Goal: Task Accomplishment & Management: Complete application form

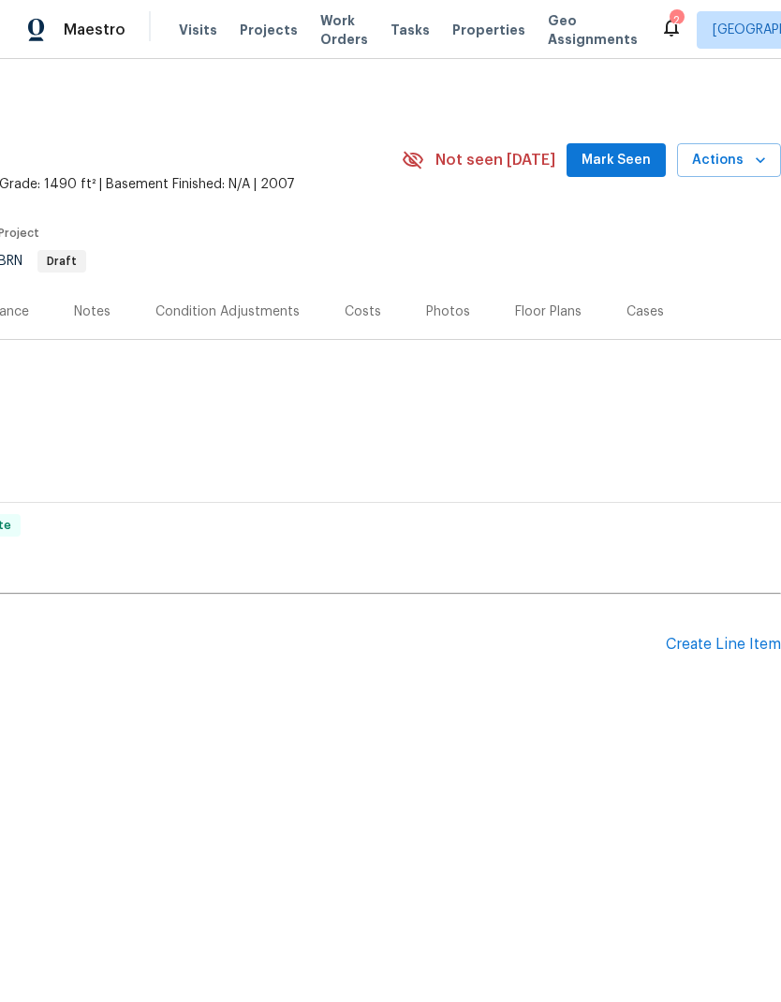
scroll to position [0, 277]
click at [739, 648] on div "Create Line Item" at bounding box center [723, 645] width 115 height 18
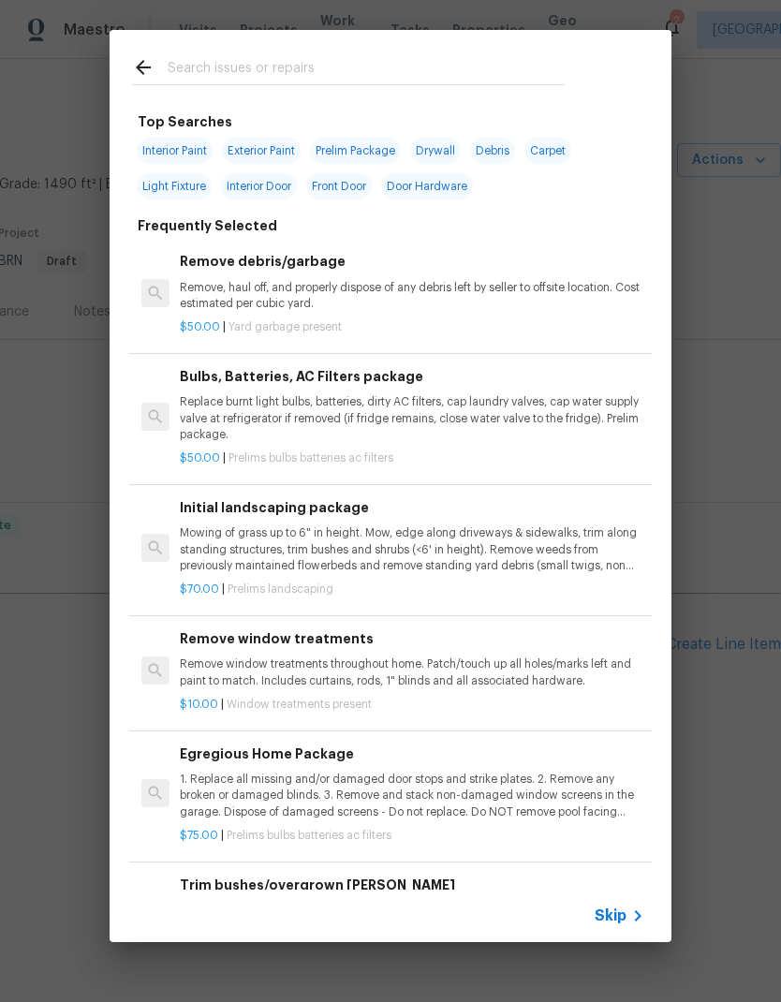
click at [326, 81] on input "text" at bounding box center [366, 70] width 397 height 28
type input "Pedistal"
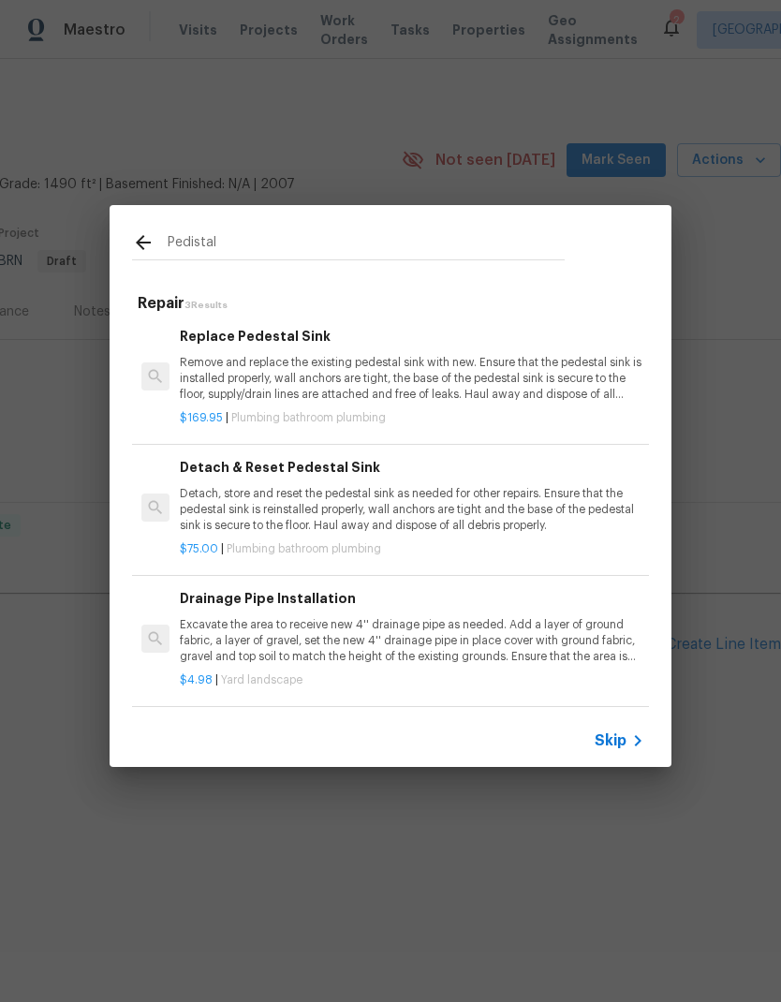
scroll to position [3, 0]
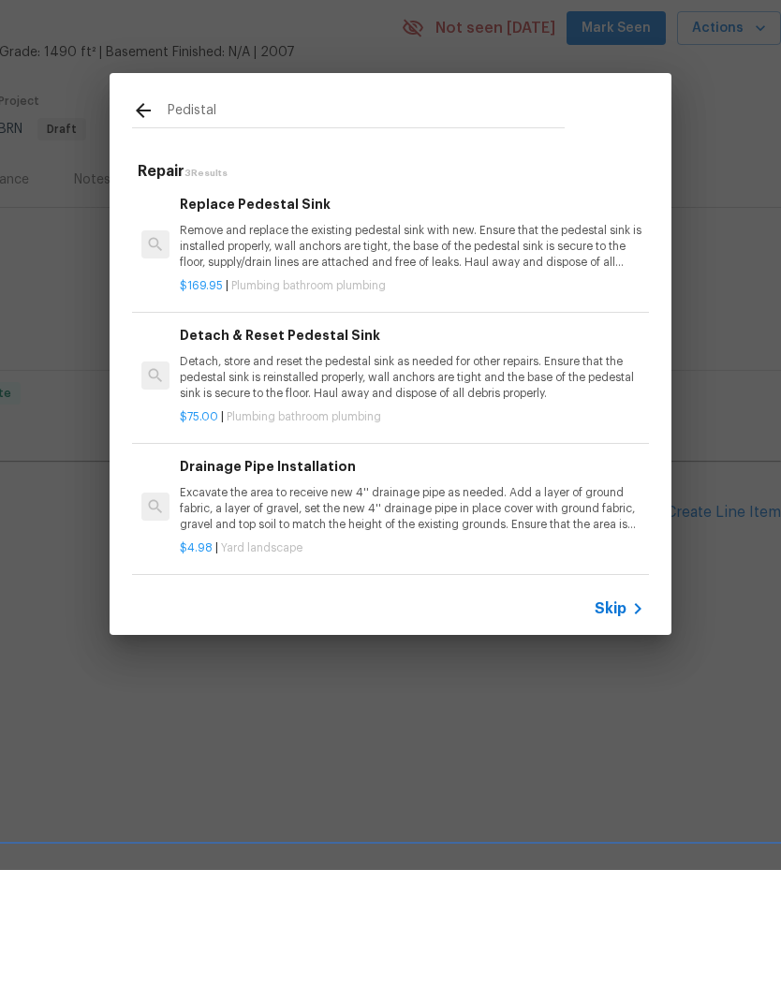
click at [488, 486] on p "Detach, store and reset the pedestal sink as needed for other repairs. Ensure t…" at bounding box center [412, 510] width 464 height 48
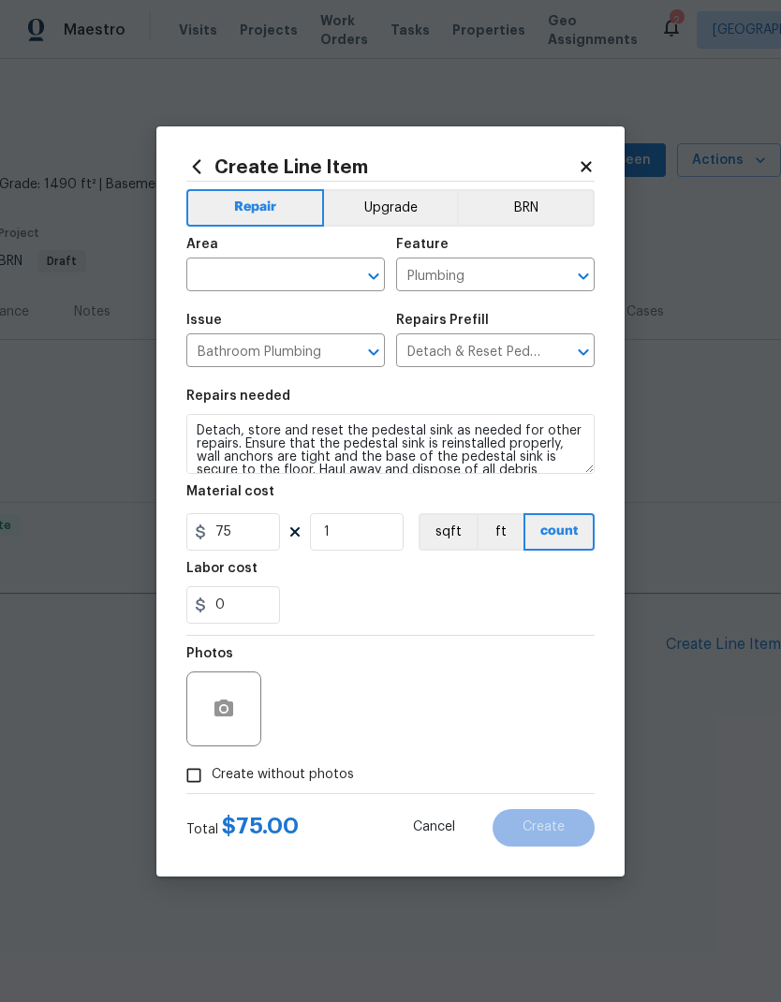
click at [271, 275] on input "text" at bounding box center [259, 276] width 146 height 29
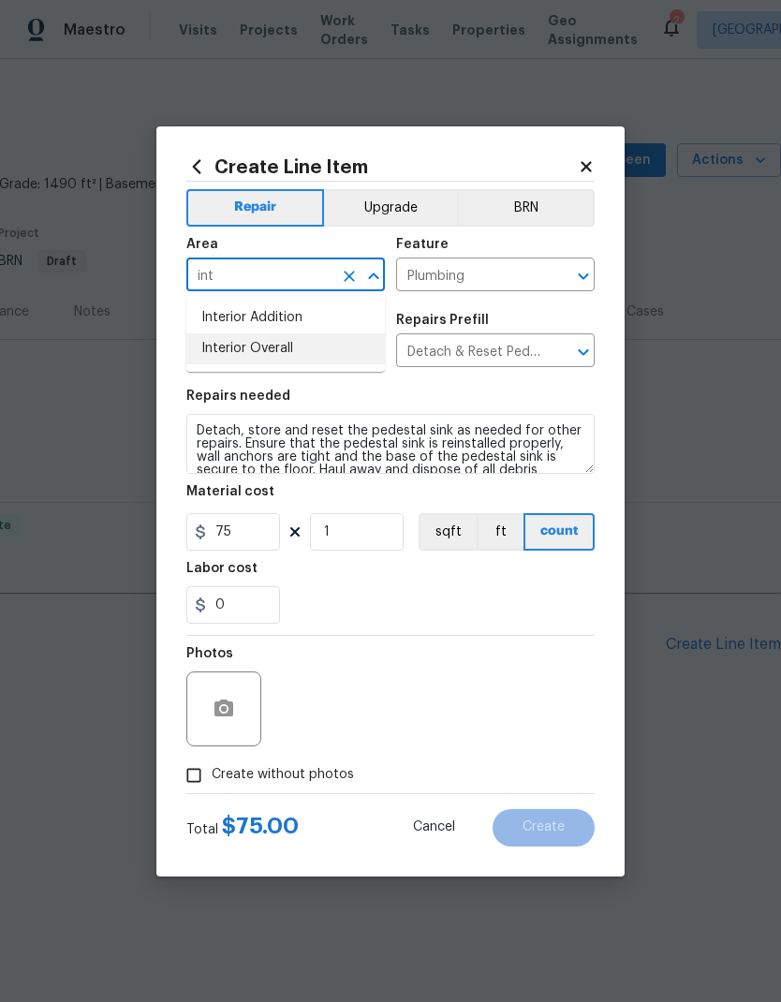
click at [258, 358] on li "Interior Overall" at bounding box center [285, 348] width 198 height 31
type input "Interior Overall"
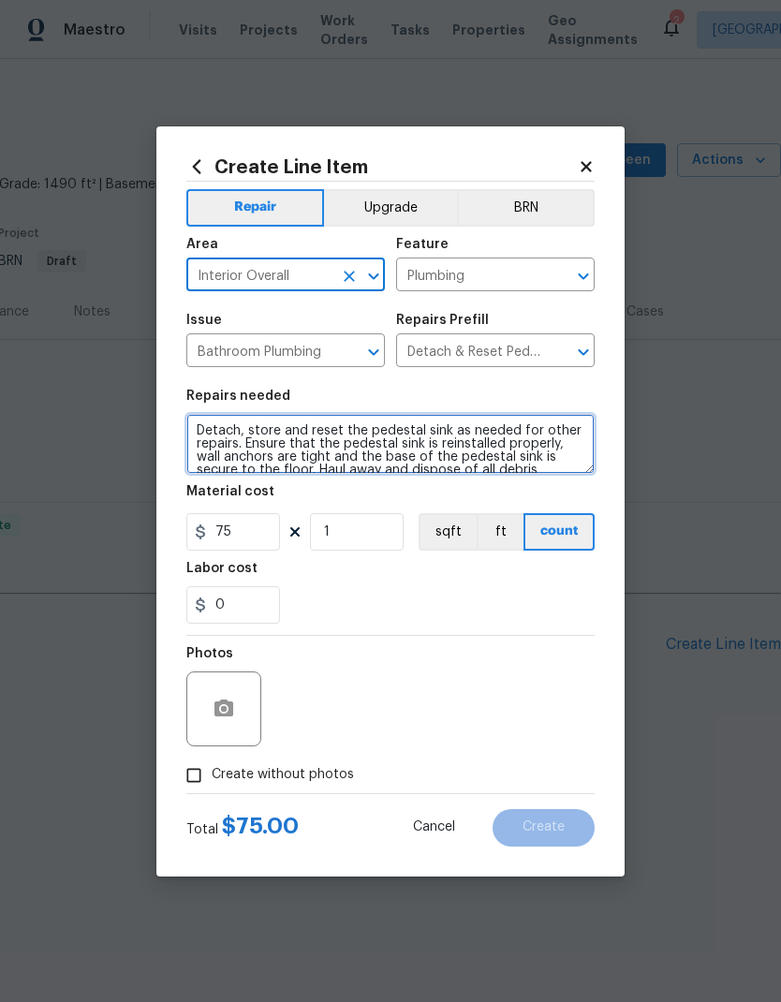
click at [199, 431] on textarea "Detach, store and reset the pedestal sink as needed for other repairs. Ensure t…" at bounding box center [390, 444] width 408 height 60
click at [266, 434] on textarea "Detach, store and reset the pedestal sink as needed for other repairs. Ensure t…" at bounding box center [390, 444] width 408 height 60
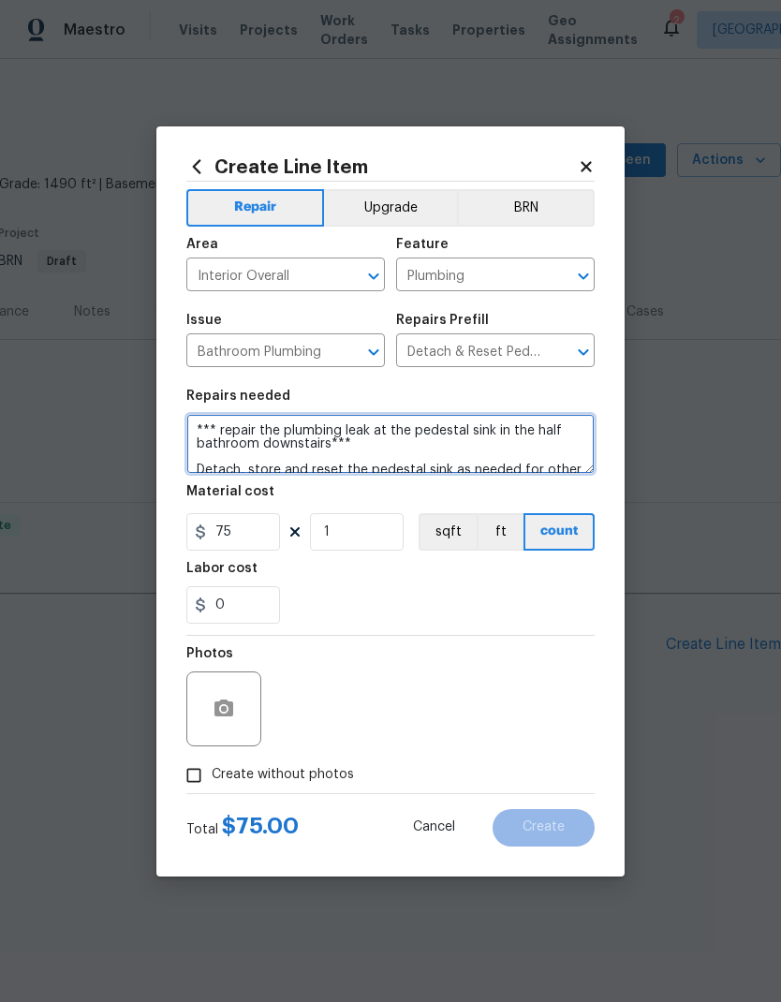
type textarea "*** repair the plumbing leak at the pedestal sink in the half bathroom downstai…"
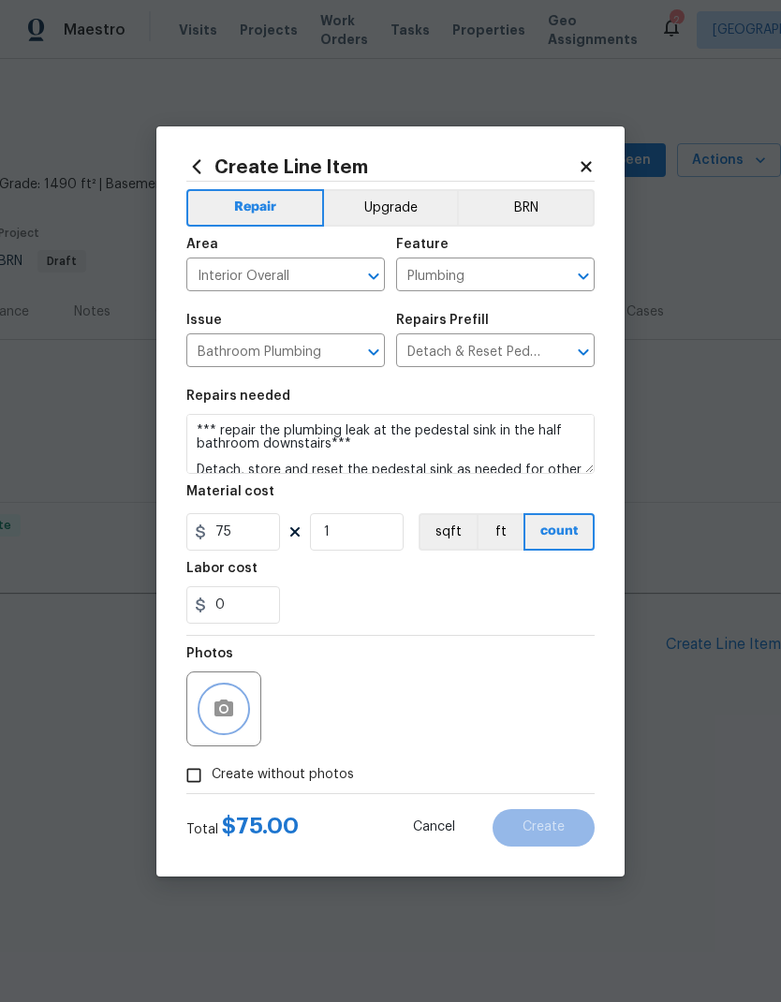
click at [230, 710] on icon "button" at bounding box center [223, 707] width 19 height 17
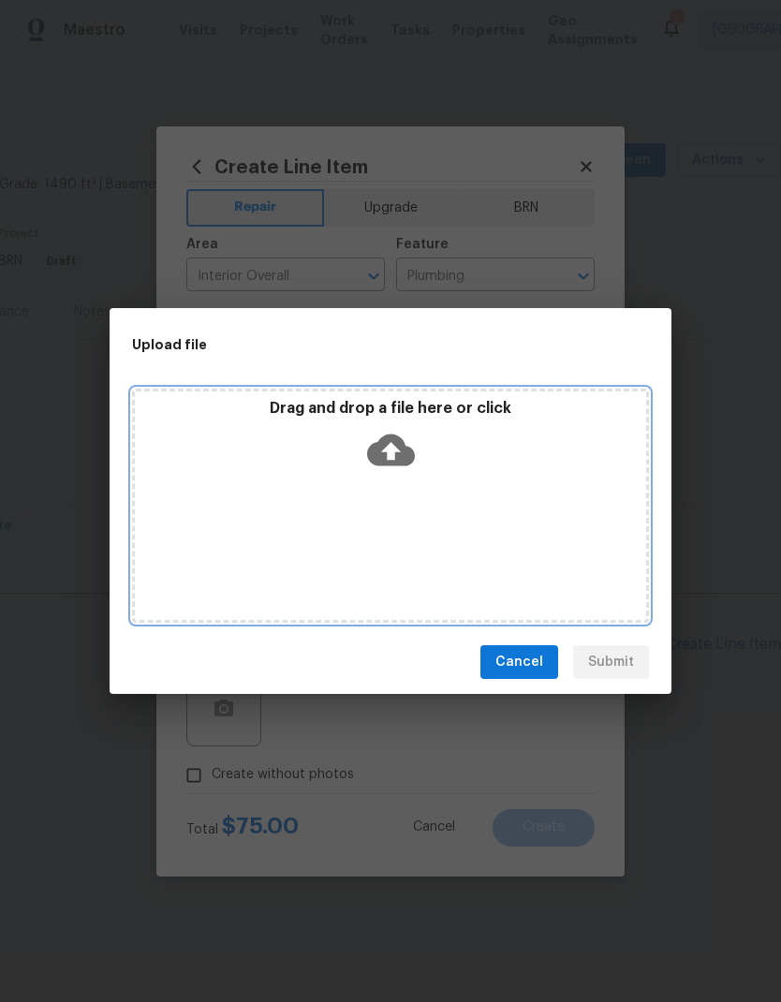
click at [389, 447] on icon at bounding box center [391, 450] width 48 height 48
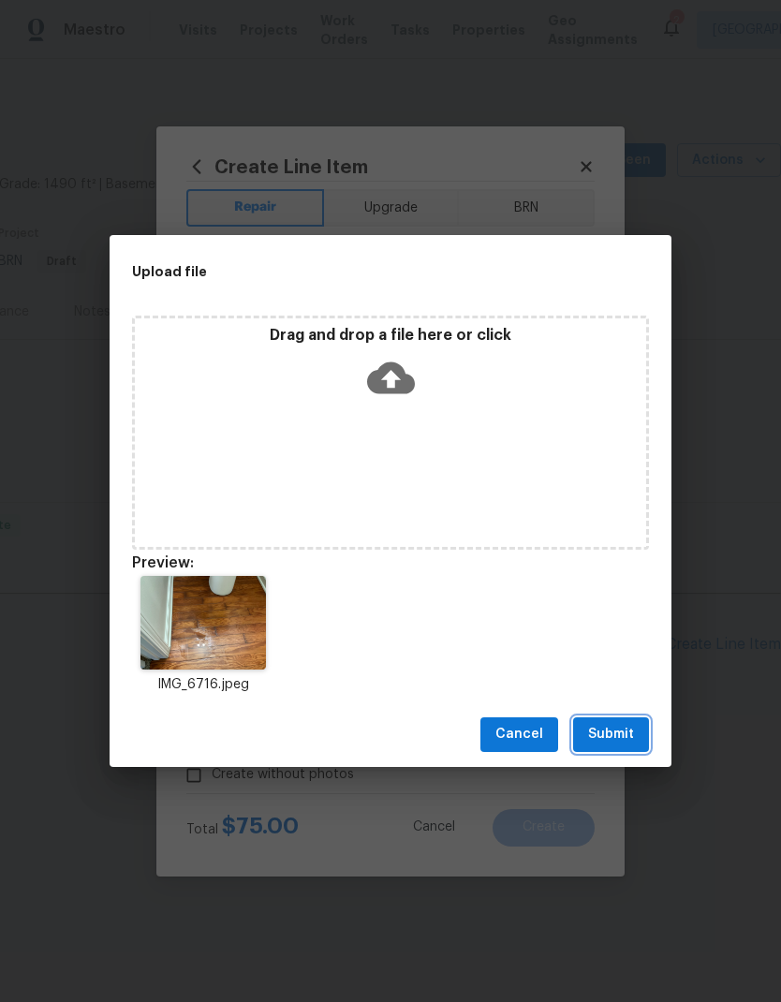
click at [623, 730] on span "Submit" at bounding box center [611, 734] width 46 height 23
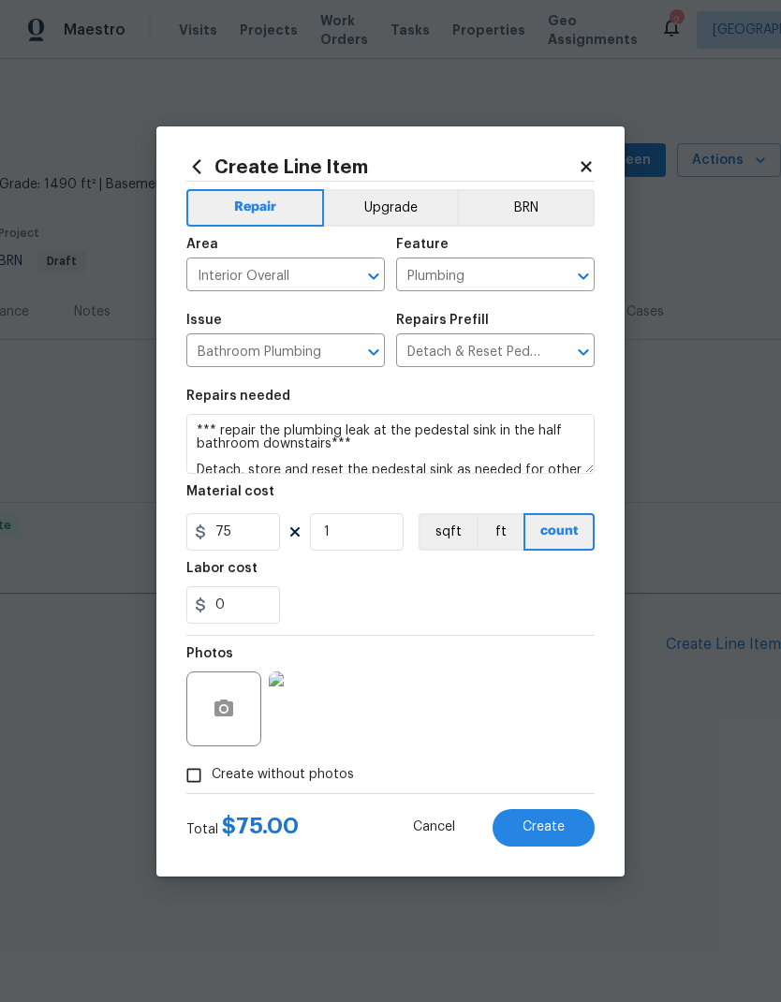
click at [560, 833] on span "Create" at bounding box center [543, 827] width 42 height 14
type input "0"
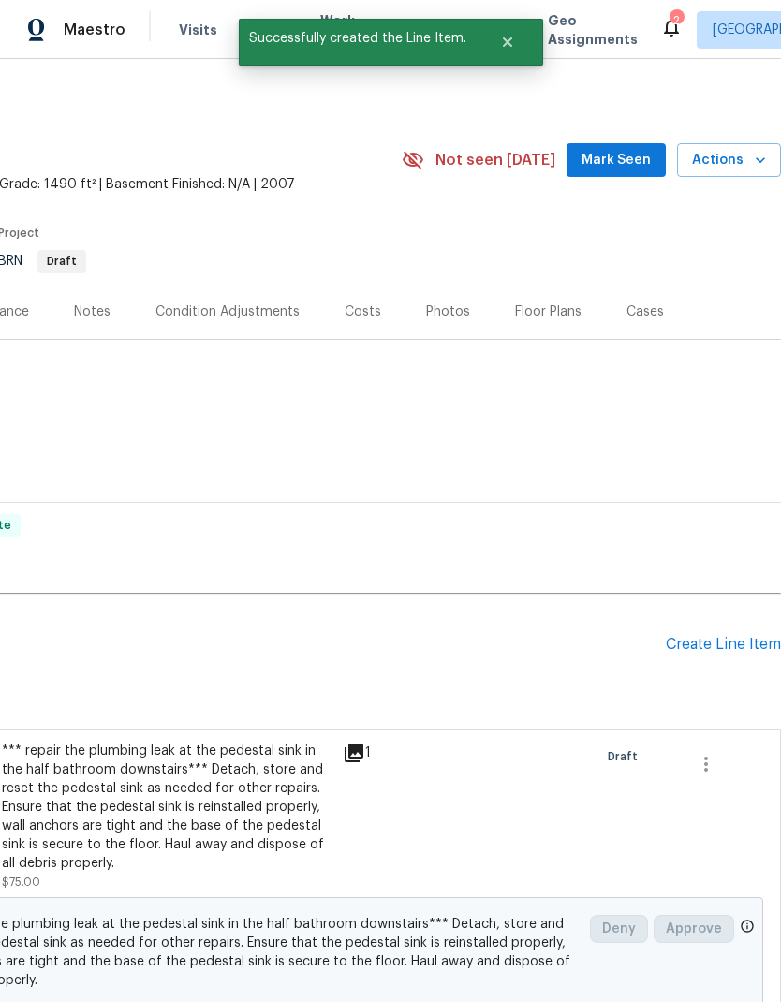
click at [710, 648] on div "Create Line Item" at bounding box center [723, 645] width 115 height 18
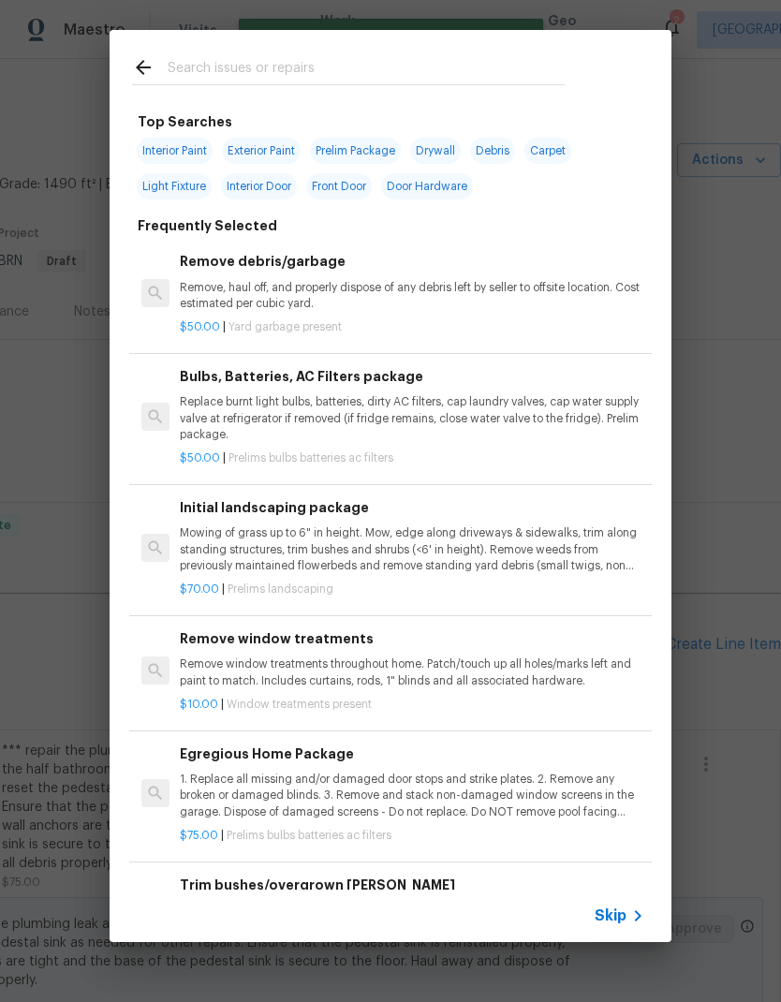
click at [325, 76] on input "text" at bounding box center [366, 70] width 397 height 28
type input "Odor"
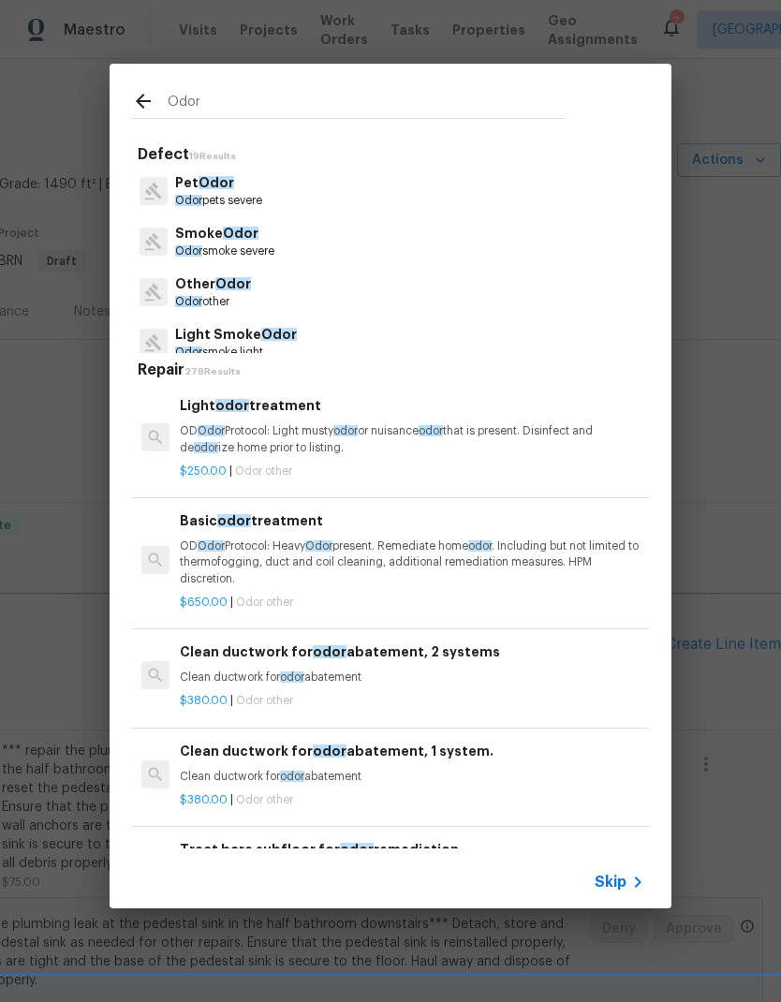
click at [254, 248] on p "Odor smoke severe" at bounding box center [224, 251] width 99 height 16
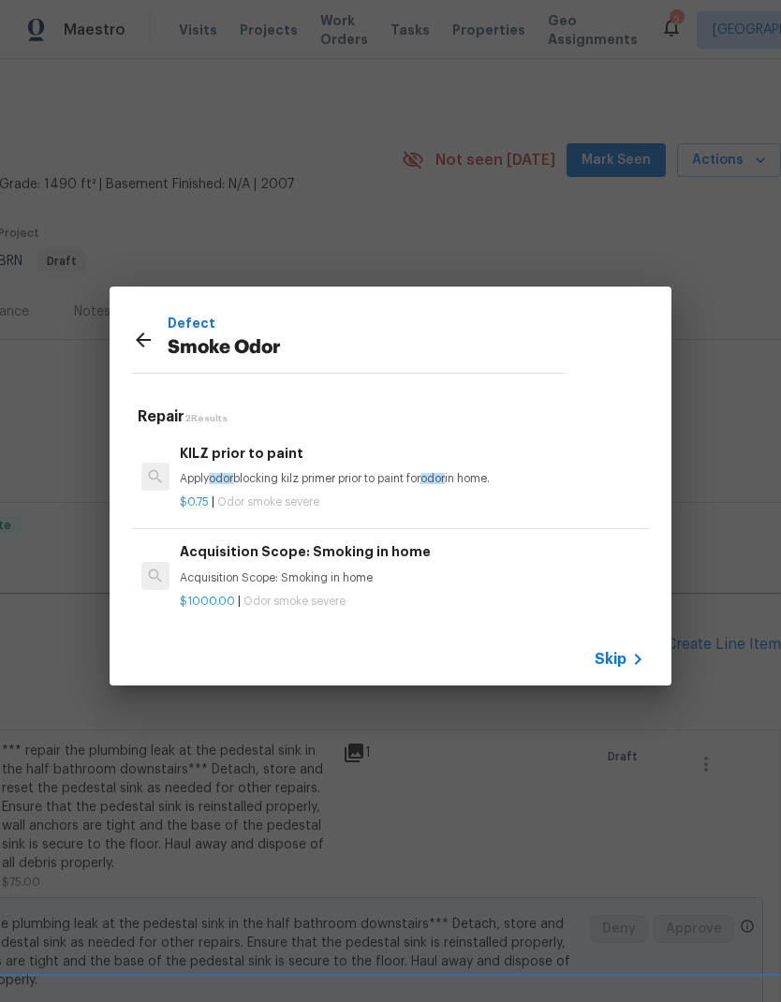
click at [145, 340] on icon at bounding box center [143, 339] width 15 height 15
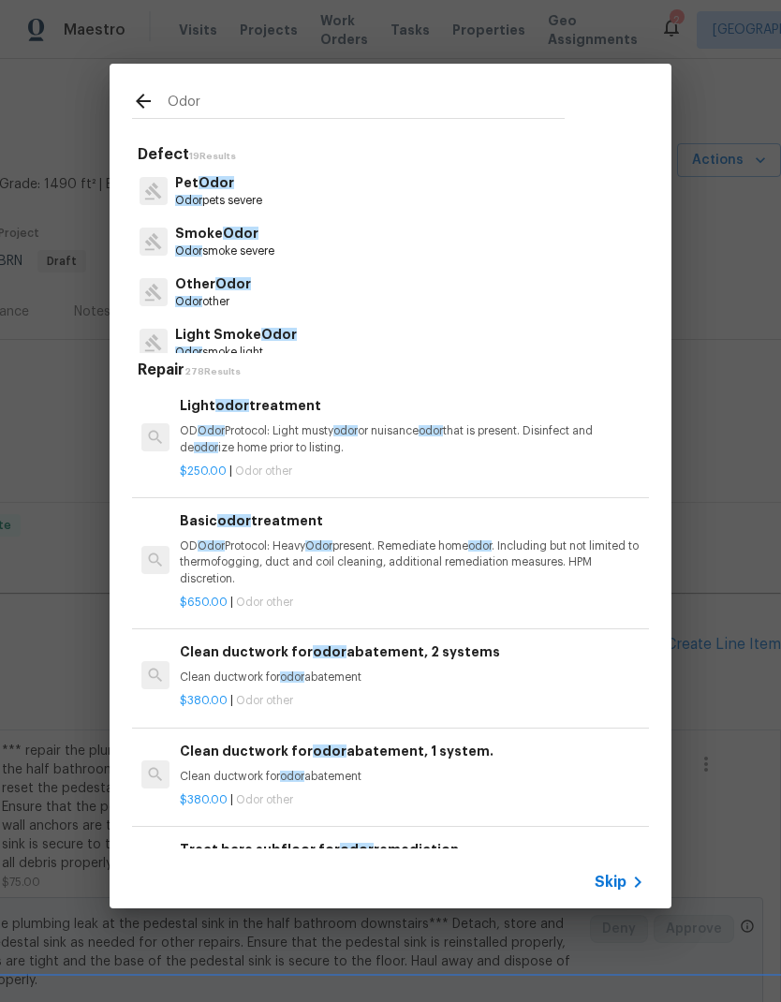
click at [261, 338] on span "Odor" at bounding box center [279, 334] width 36 height 13
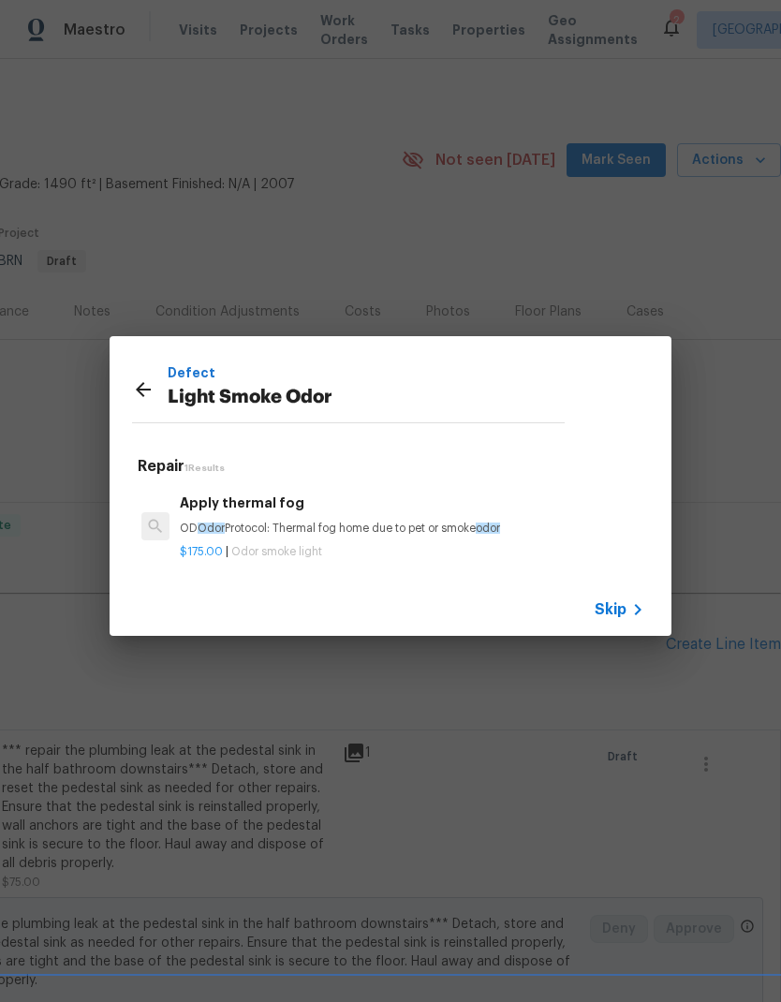
click at [280, 524] on p "OD Odor Protocol: Thermal fog home due to pet or smoke odor" at bounding box center [412, 528] width 464 height 16
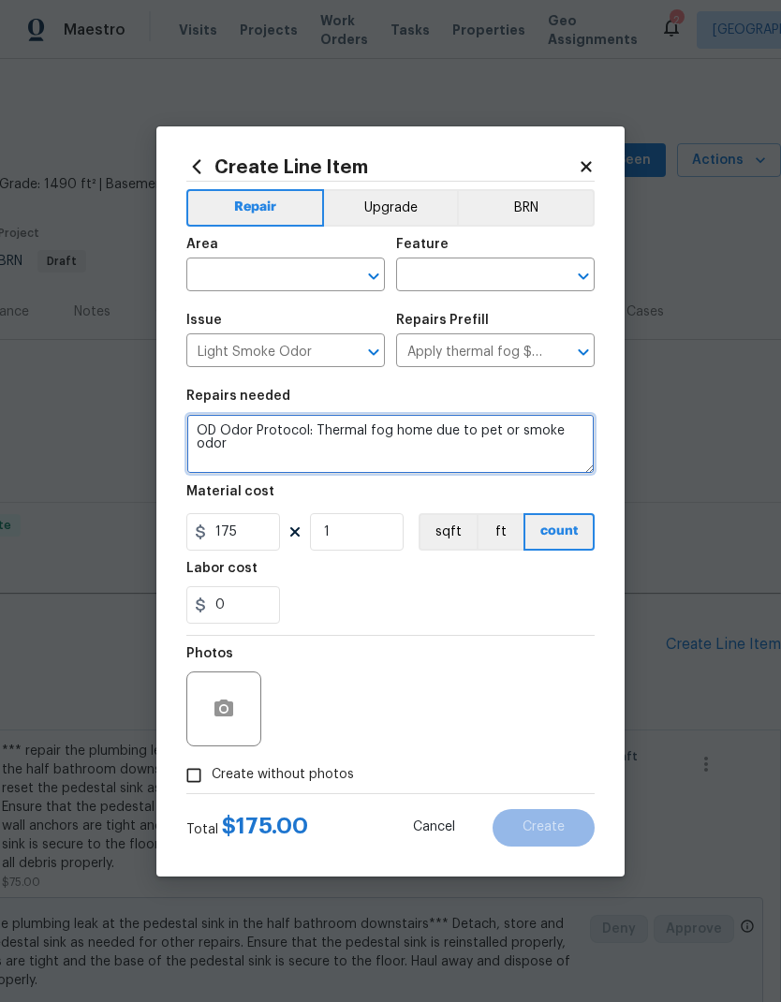
click at [197, 431] on textarea "OD Odor Protocol: Thermal fog home due to pet or smoke odor" at bounding box center [390, 444] width 408 height 60
click at [237, 426] on textarea "OD Odor Protocol: Thermal fog home due to pet or smoke odor" at bounding box center [390, 444] width 408 height 60
click at [375, 432] on textarea "*** there is a light smoke out on the lower level of the unit. Please treat acc…" at bounding box center [390, 444] width 408 height 60
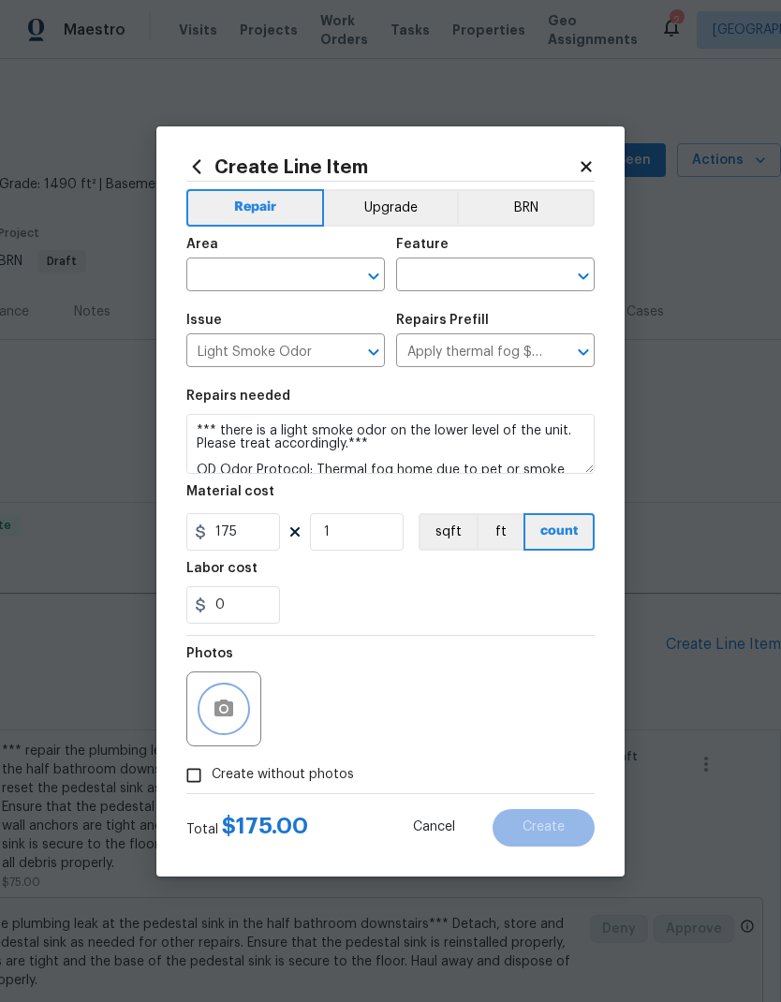
click at [221, 716] on icon "button" at bounding box center [223, 707] width 19 height 17
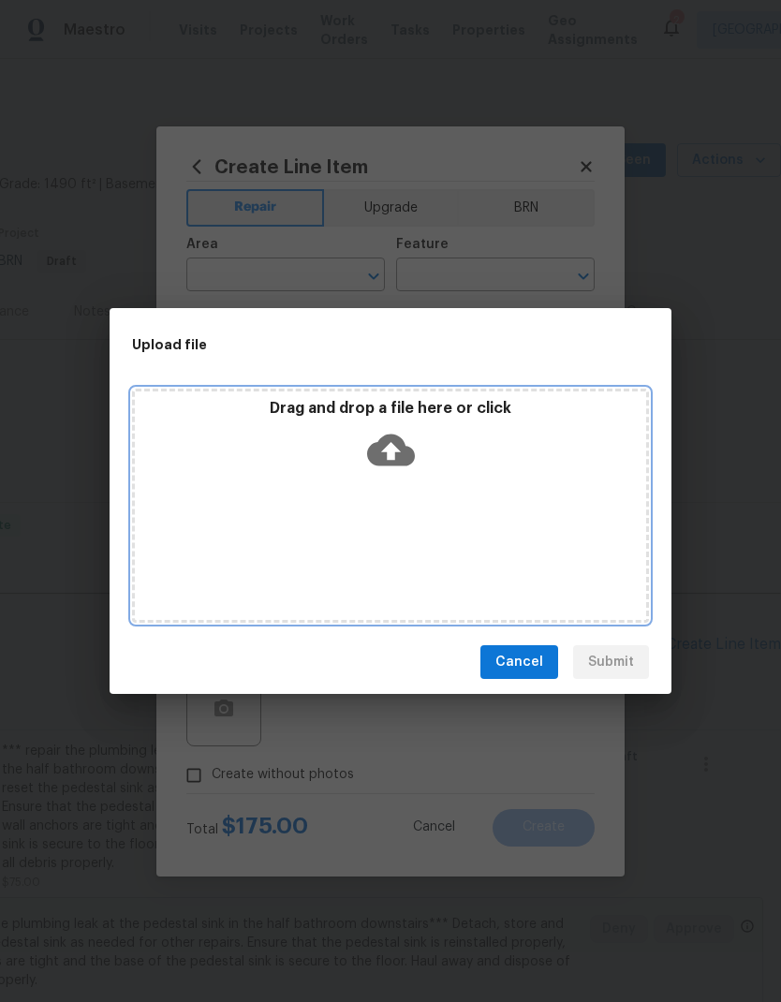
click at [404, 453] on icon at bounding box center [391, 450] width 48 height 32
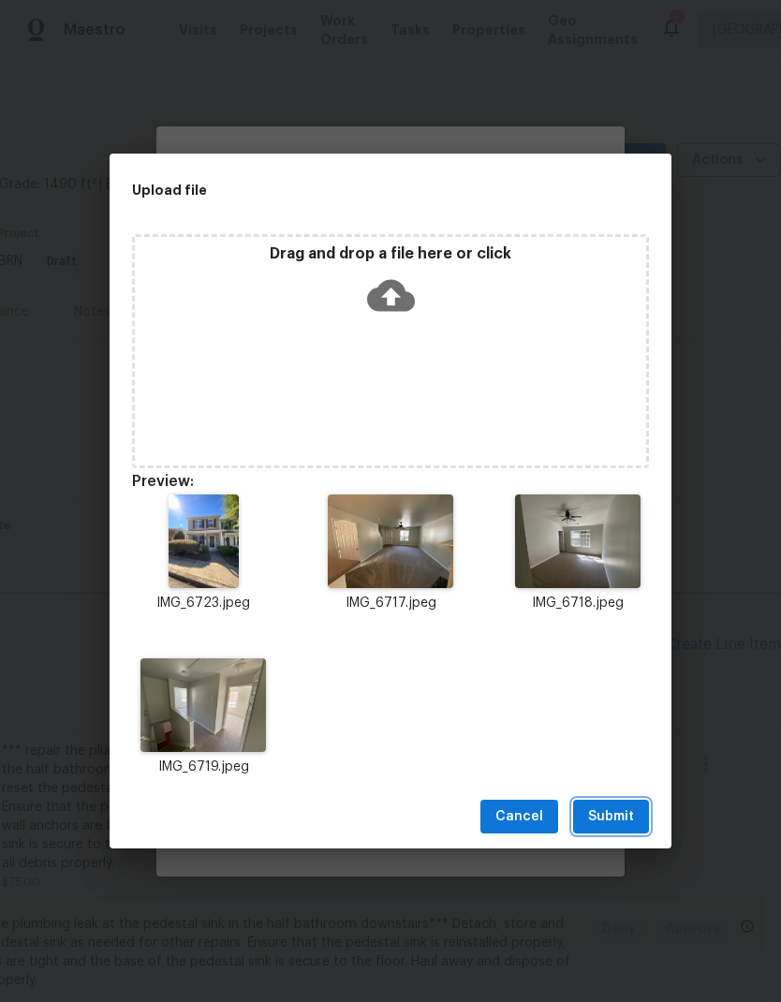
click at [623, 801] on button "Submit" at bounding box center [611, 816] width 76 height 35
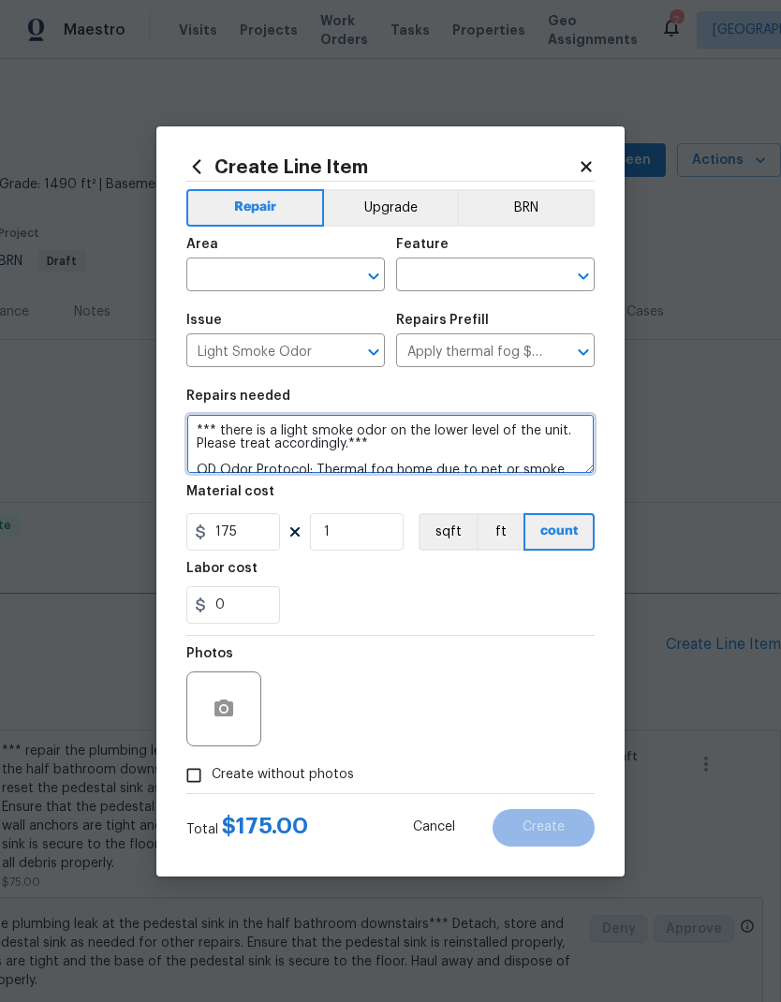
click at [265, 445] on textarea "*** there is a light smoke odor on the lower level of the unit. Please treat ac…" at bounding box center [390, 444] width 408 height 60
click at [501, 442] on textarea "*** there is a light smoke odor on the lower level of the unit. Please treat bo…" at bounding box center [390, 444] width 408 height 60
type textarea "*** there is a light smoke odor on the lower level of the unit. Please treat bo…"
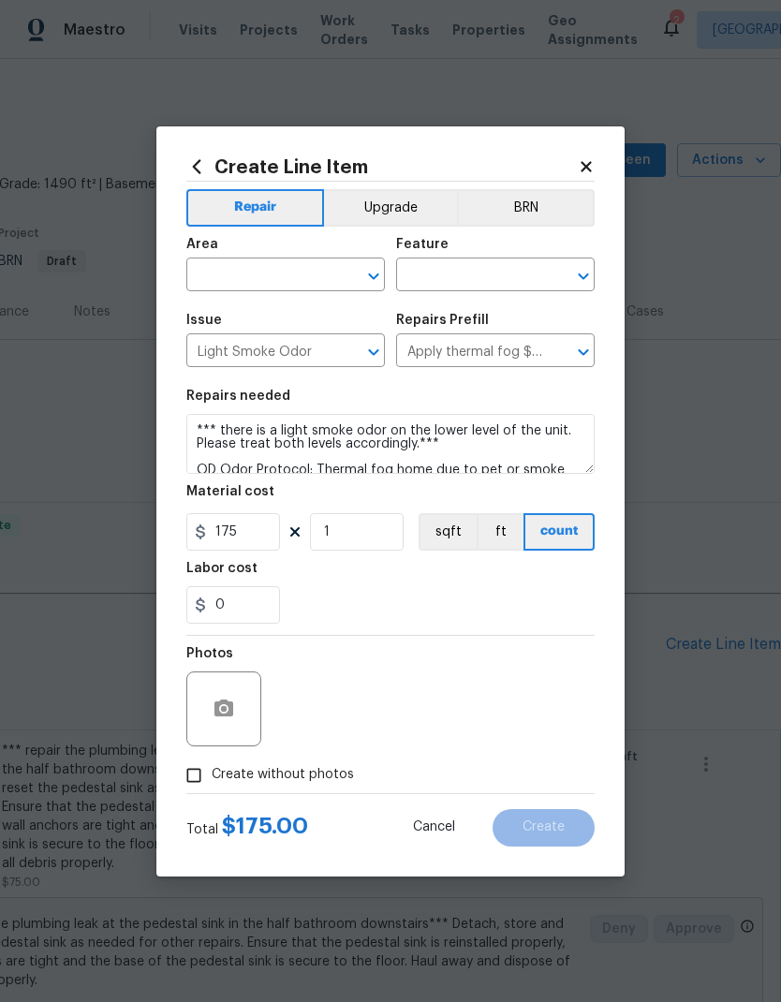
click at [315, 280] on input "text" at bounding box center [259, 276] width 146 height 29
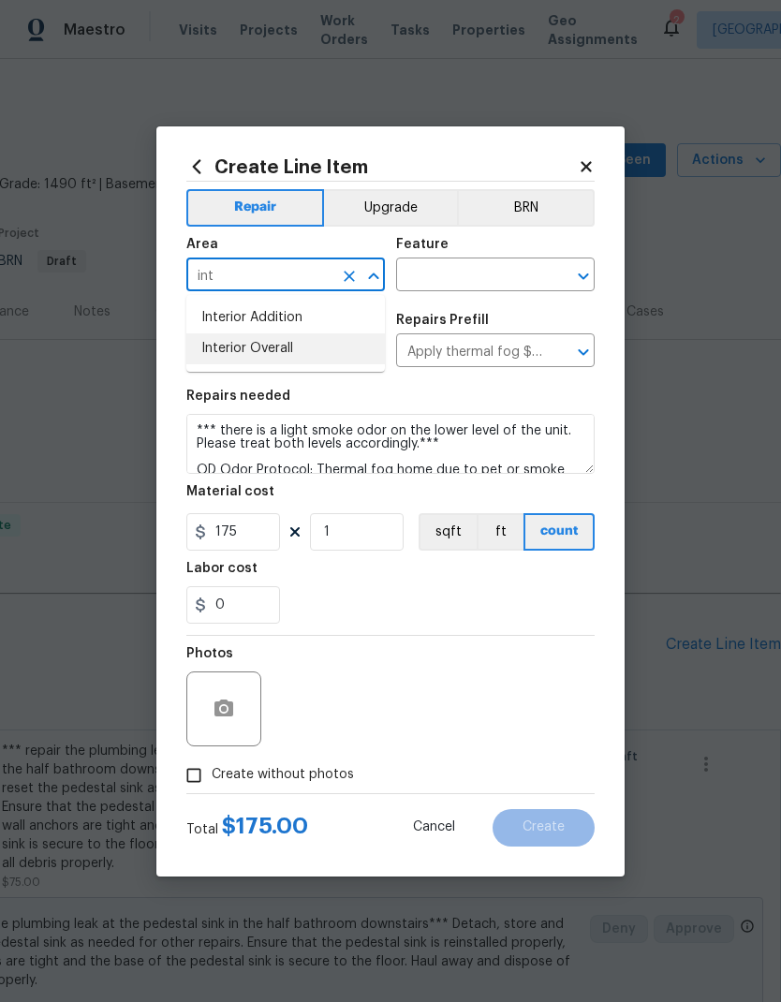
click at [287, 358] on li "Interior Overall" at bounding box center [285, 348] width 198 height 31
type input "Interior Overall"
click at [497, 286] on input "text" at bounding box center [469, 276] width 146 height 29
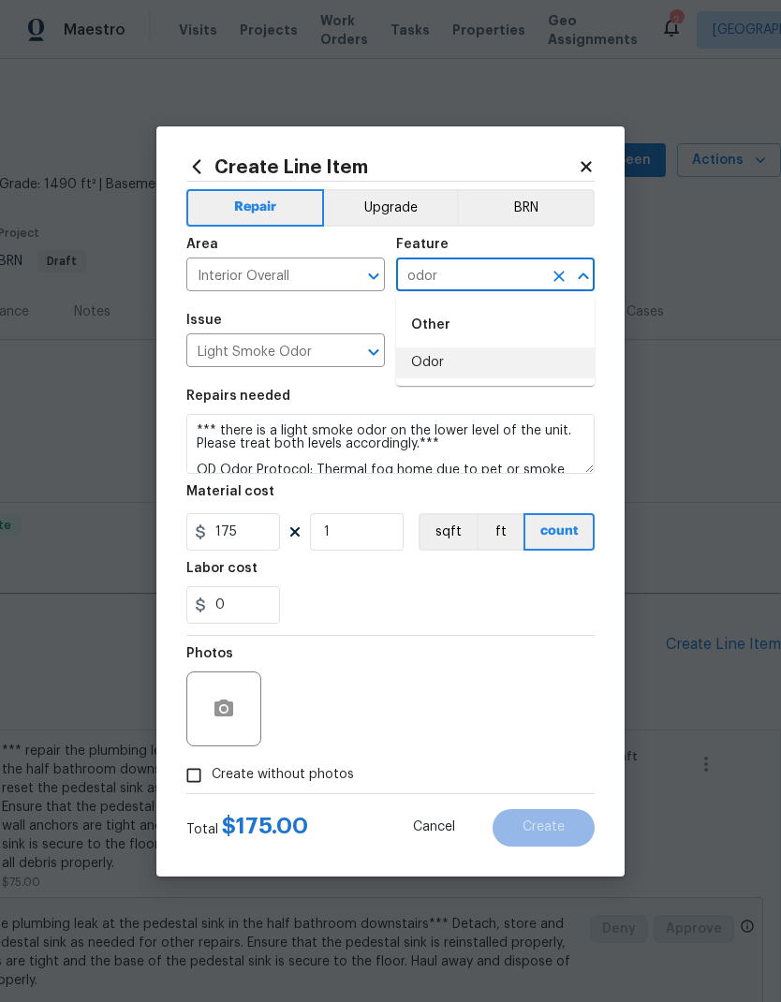
click at [425, 368] on li "Odor" at bounding box center [495, 362] width 198 height 31
type input "Odor"
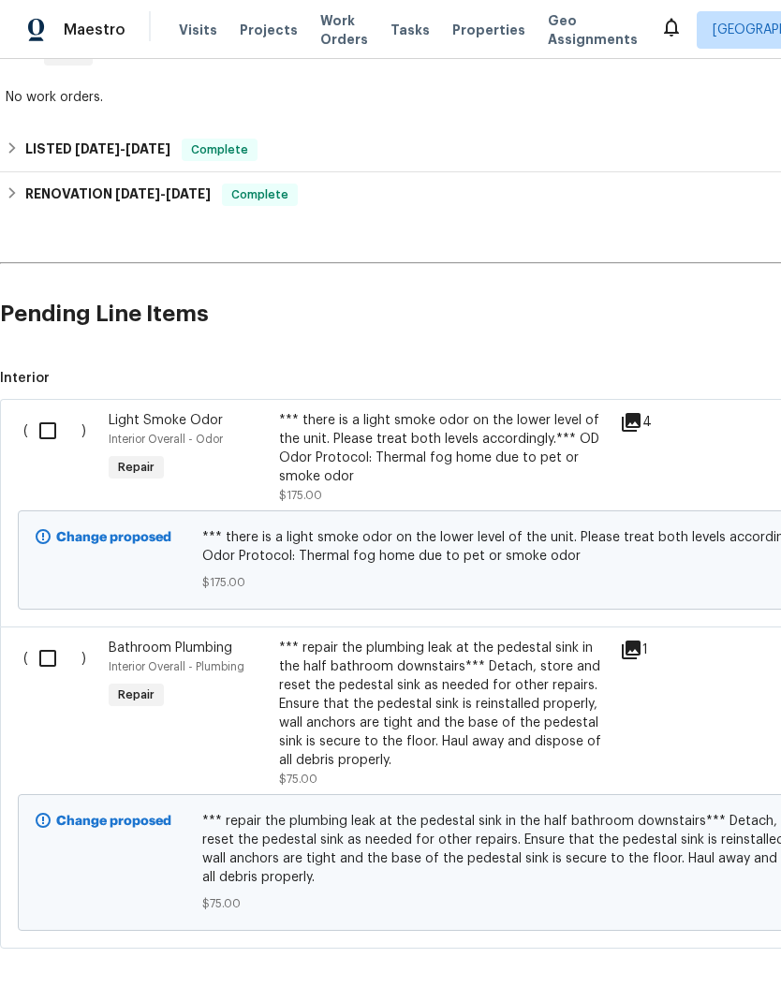
scroll to position [330, 0]
click at [51, 432] on input "checkbox" at bounding box center [54, 430] width 53 height 39
checkbox input "true"
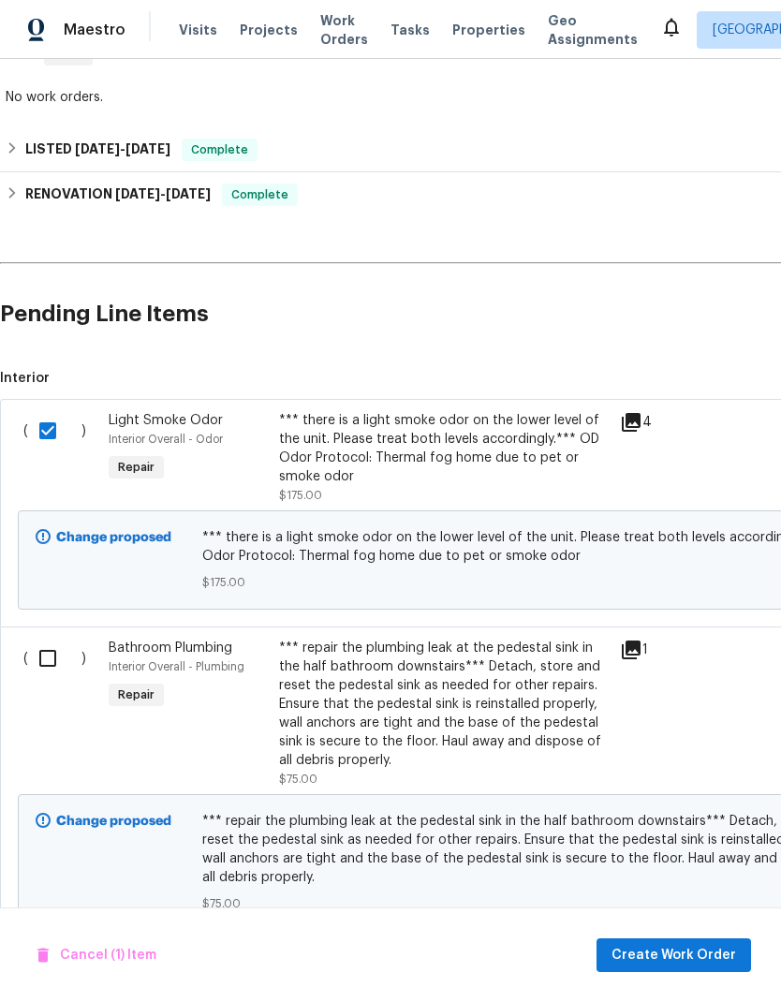
click at [60, 659] on input "checkbox" at bounding box center [54, 657] width 53 height 39
checkbox input "true"
click at [679, 952] on span "Create Work Order" at bounding box center [673, 955] width 125 height 23
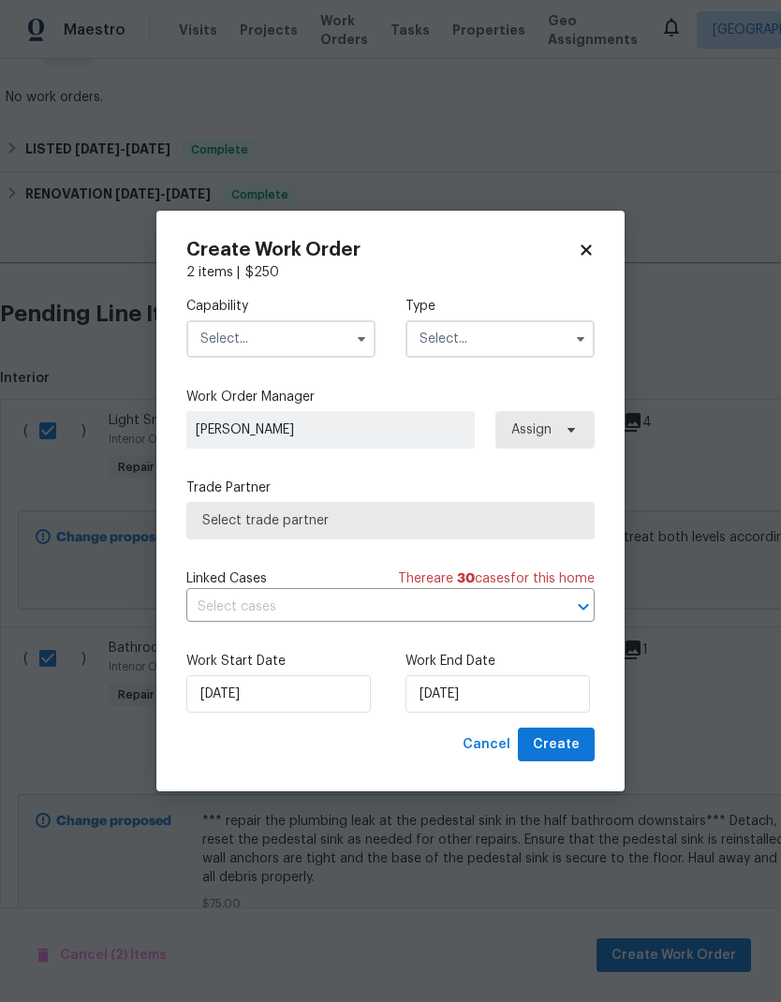
click at [315, 343] on input "text" at bounding box center [280, 338] width 189 height 37
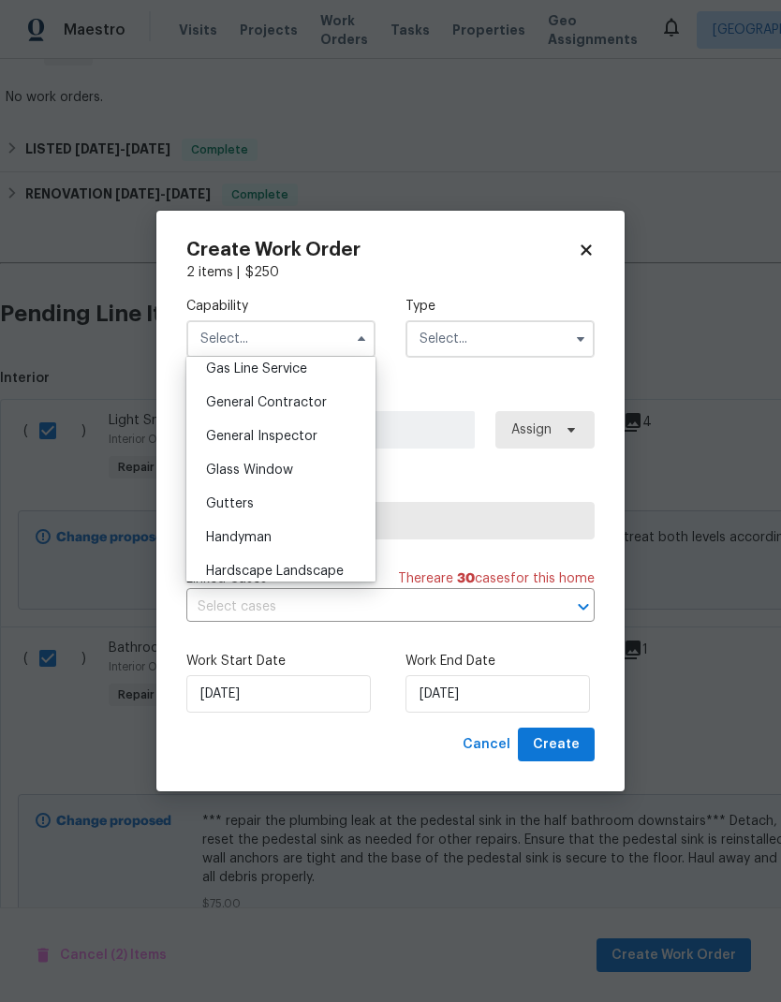
scroll to position [858, 0]
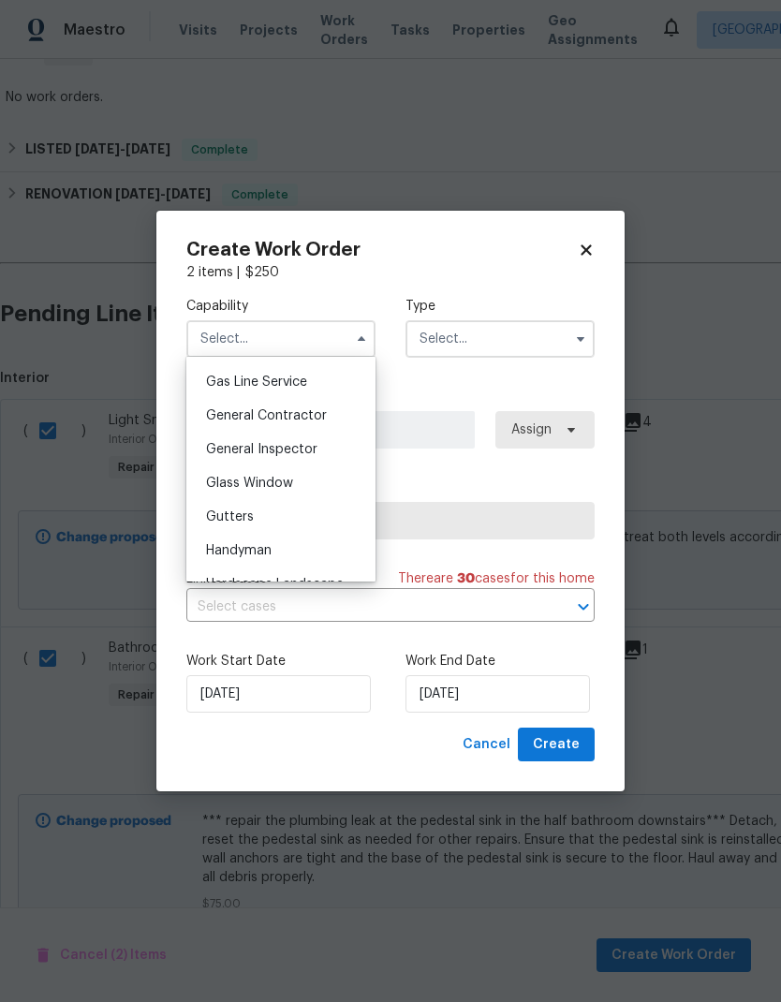
click at [309, 417] on span "General Contractor" at bounding box center [266, 415] width 121 height 13
type input "General Contractor"
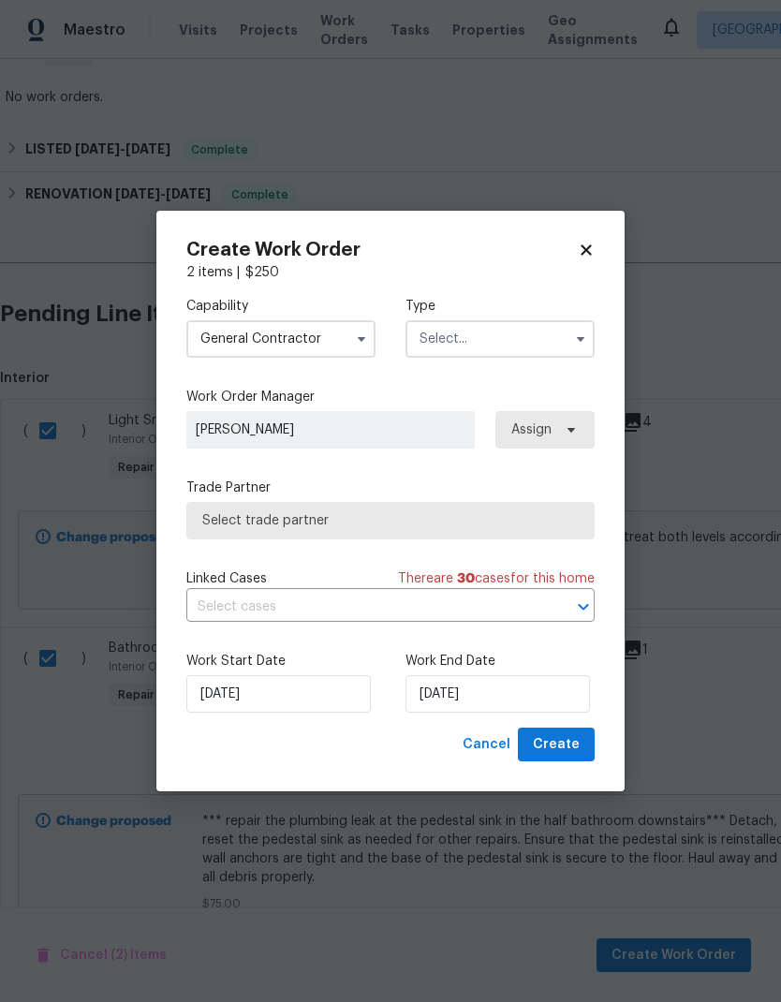
click at [499, 338] on input "text" at bounding box center [499, 338] width 189 height 37
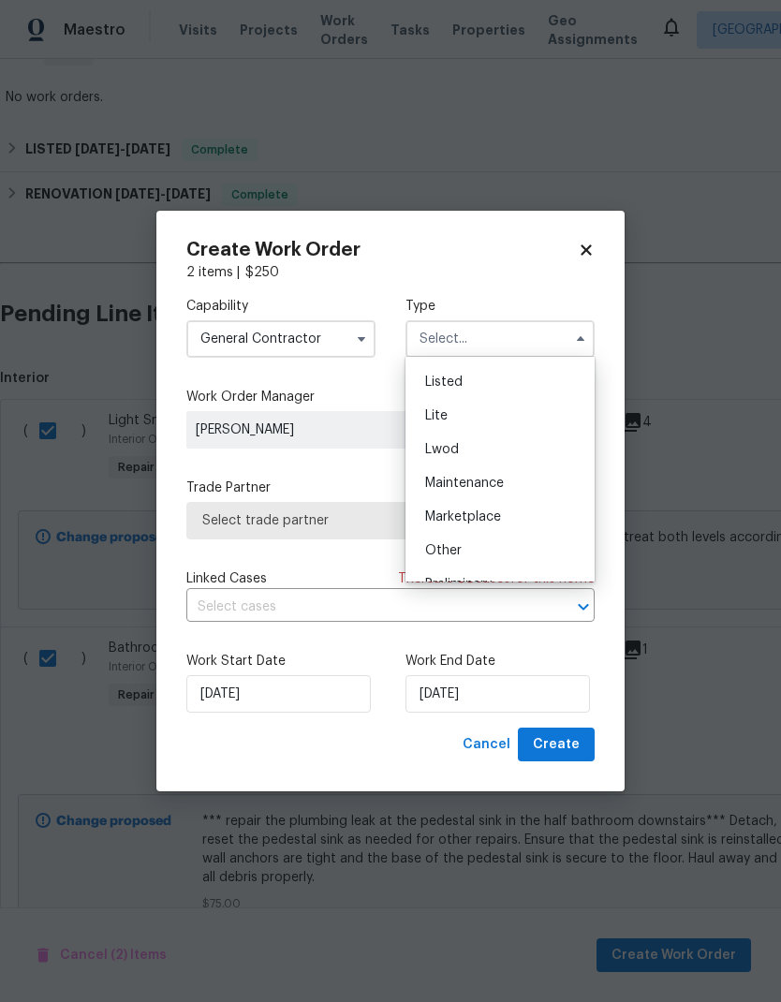
scroll to position [184, 0]
click at [478, 399] on div "Listed" at bounding box center [500, 396] width 180 height 34
type input "Listed"
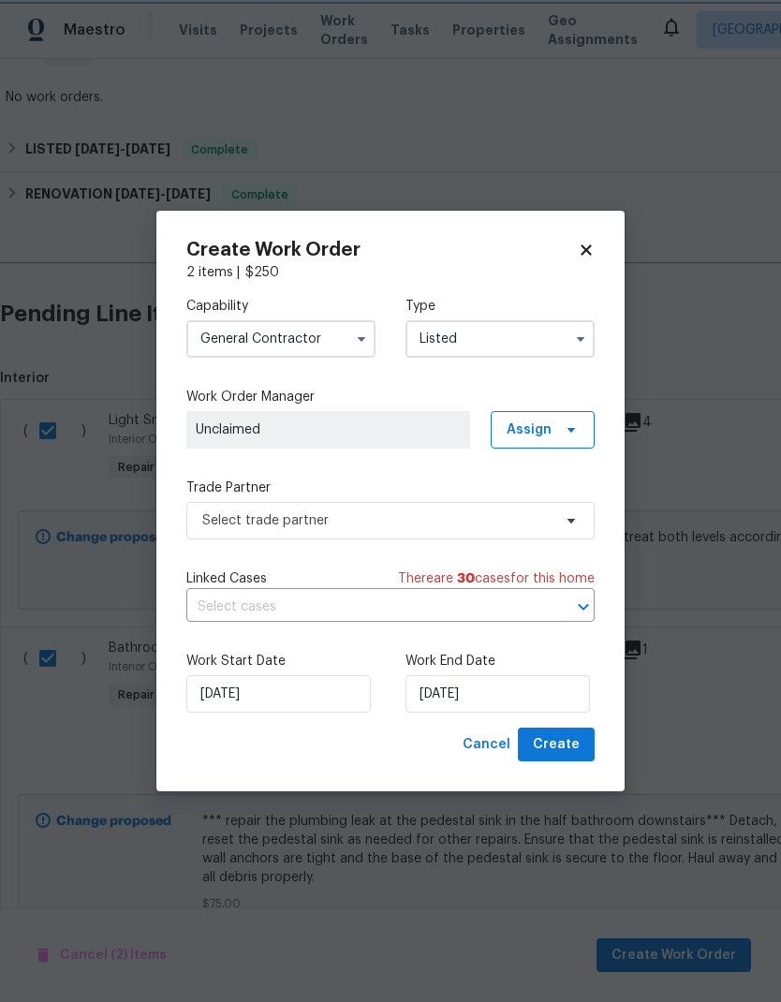
scroll to position [0, 0]
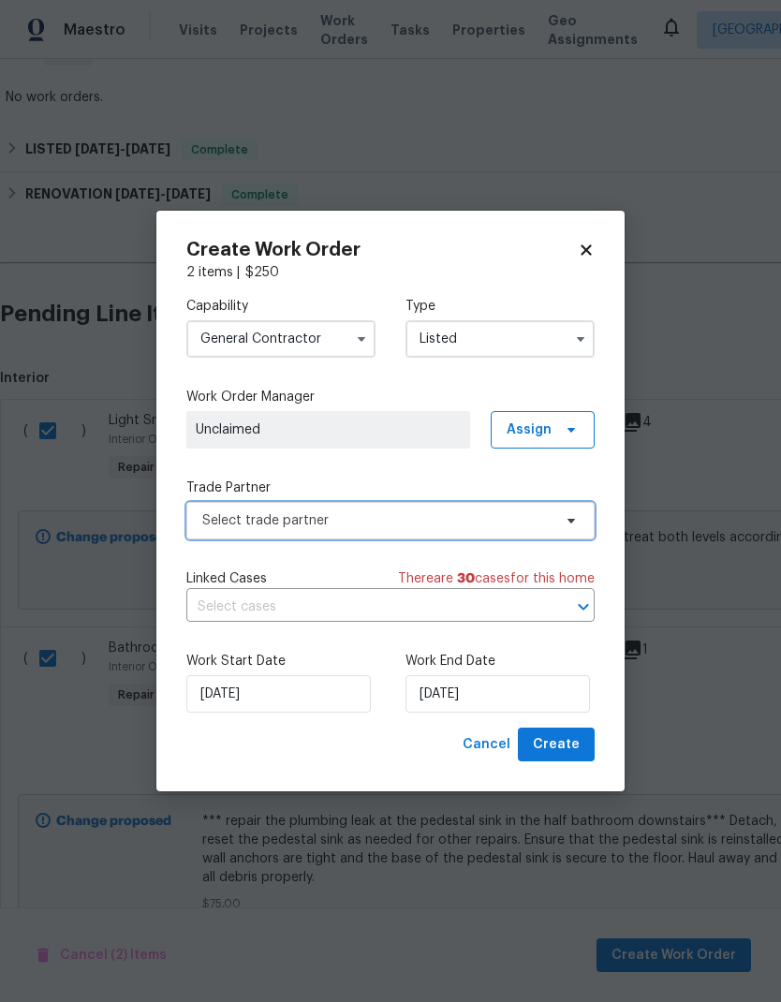
click at [443, 518] on span "Select trade partner" at bounding box center [376, 520] width 349 height 19
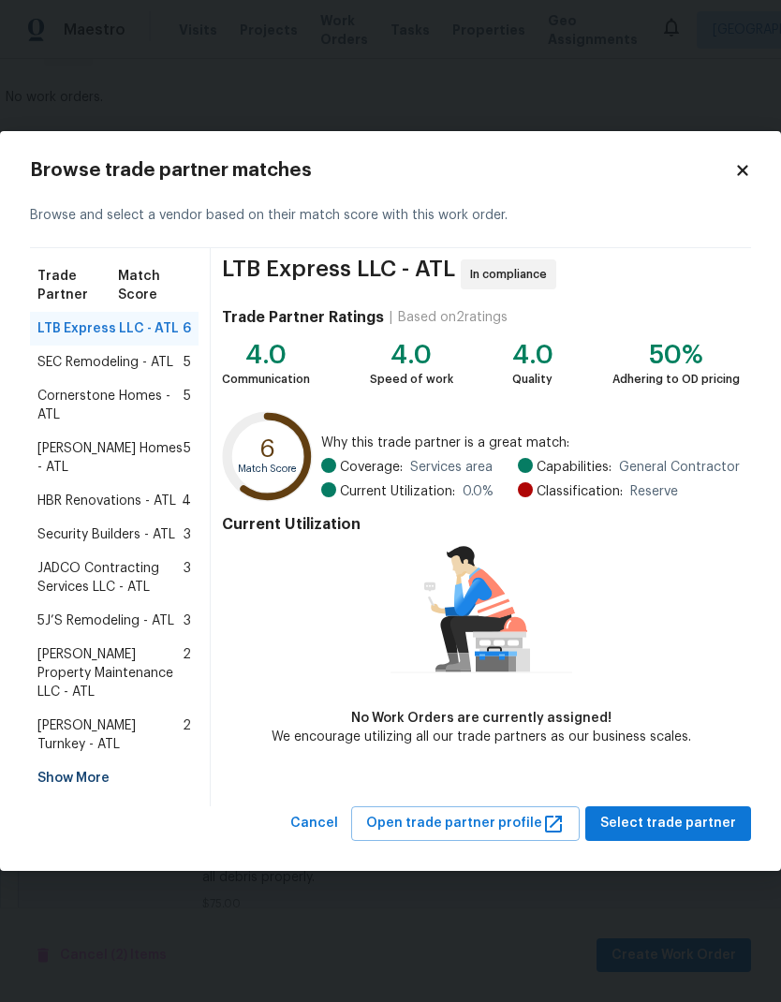
click at [119, 669] on span "Glen Property Maintenance LLC - ATL" at bounding box center [109, 673] width 145 height 56
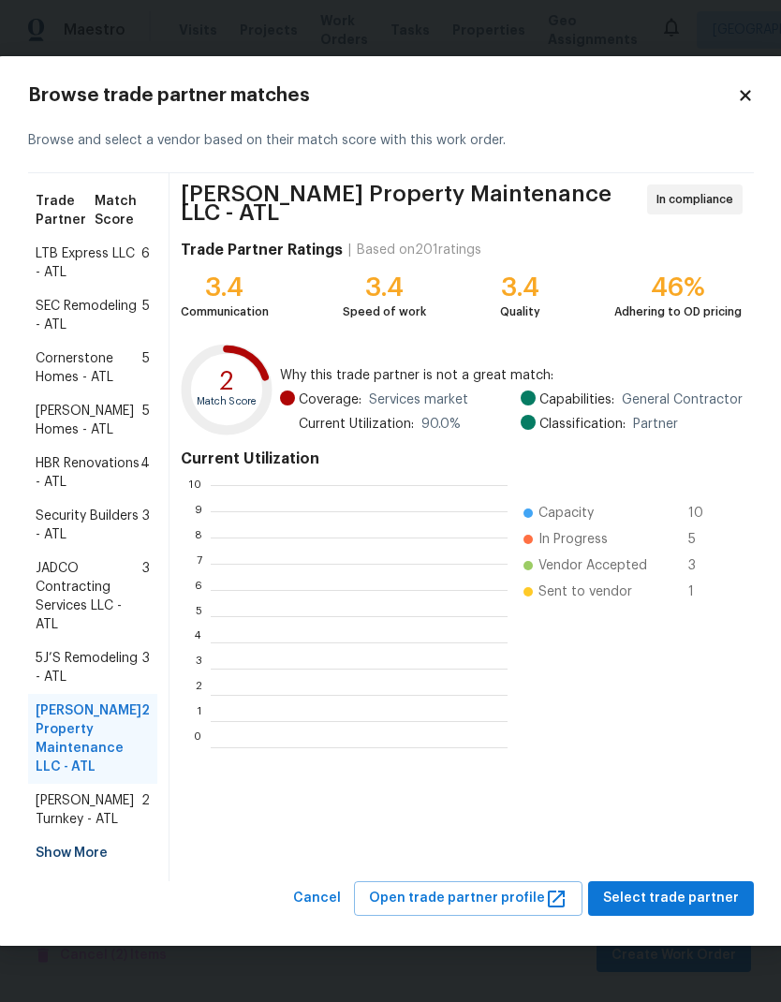
scroll to position [262, 297]
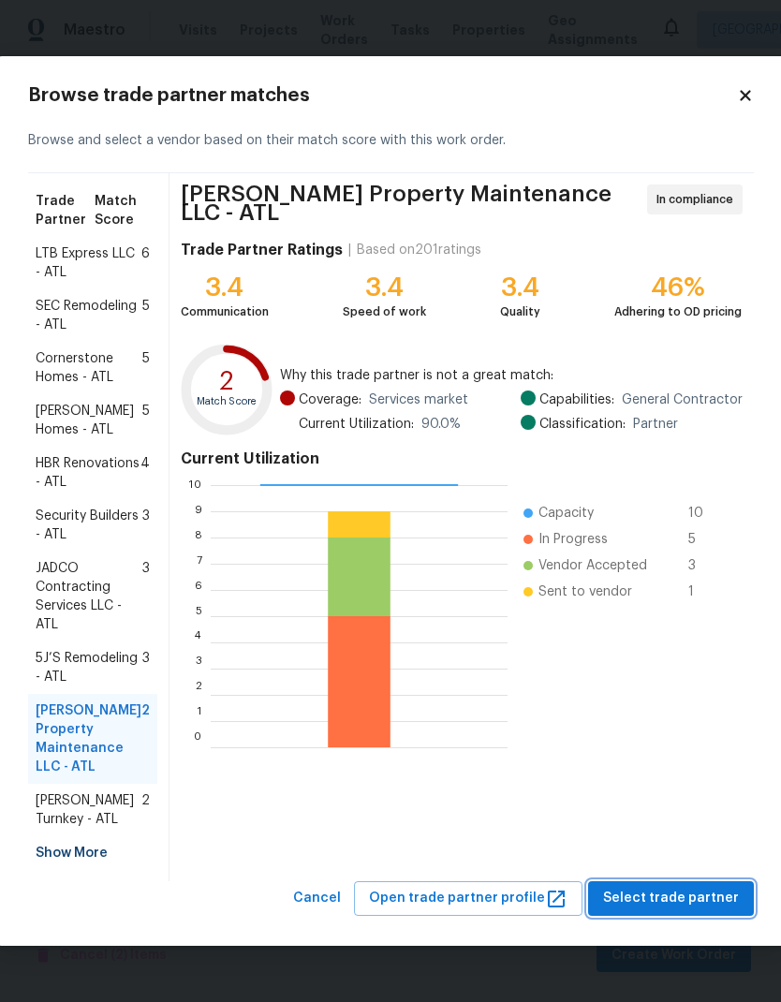
click at [664, 907] on span "Select trade partner" at bounding box center [671, 898] width 136 height 23
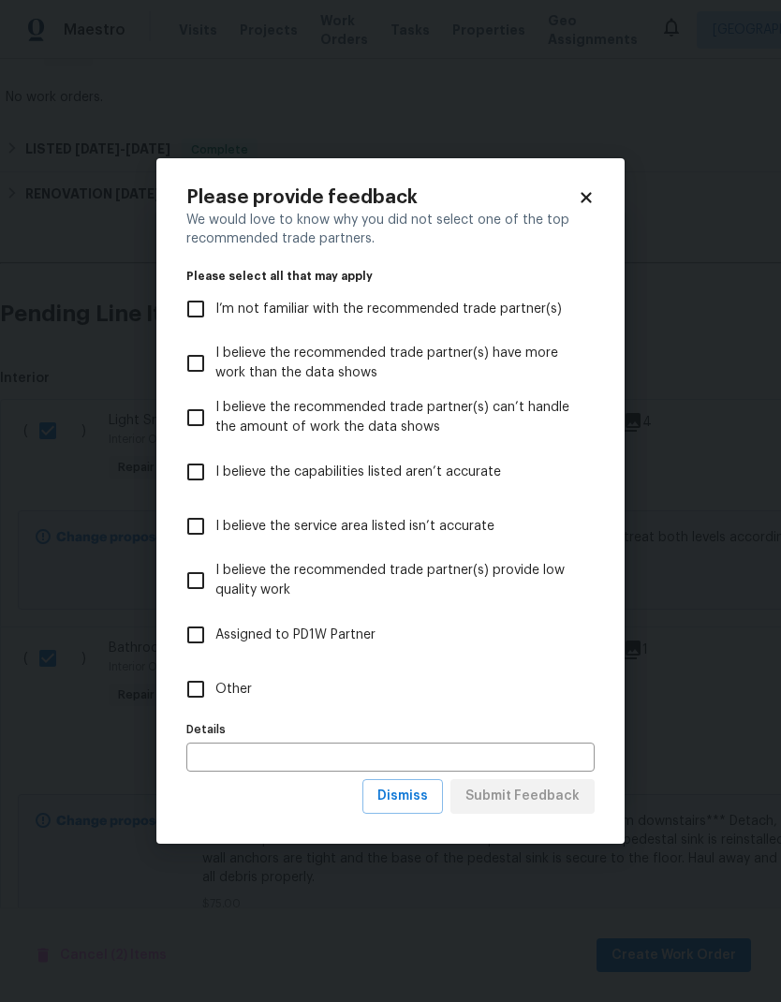
click at [198, 696] on input "Other" at bounding box center [195, 688] width 39 height 39
checkbox input "true"
click at [509, 806] on span "Submit Feedback" at bounding box center [522, 795] width 114 height 23
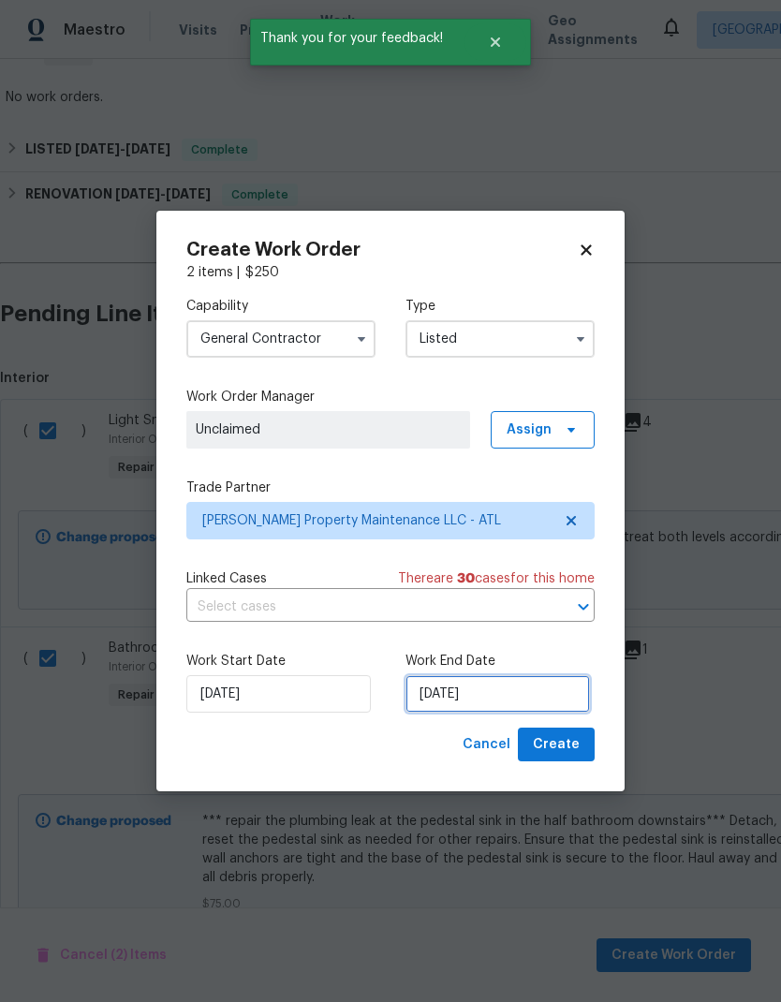
click at [510, 698] on input "8/27/2025" at bounding box center [497, 693] width 184 height 37
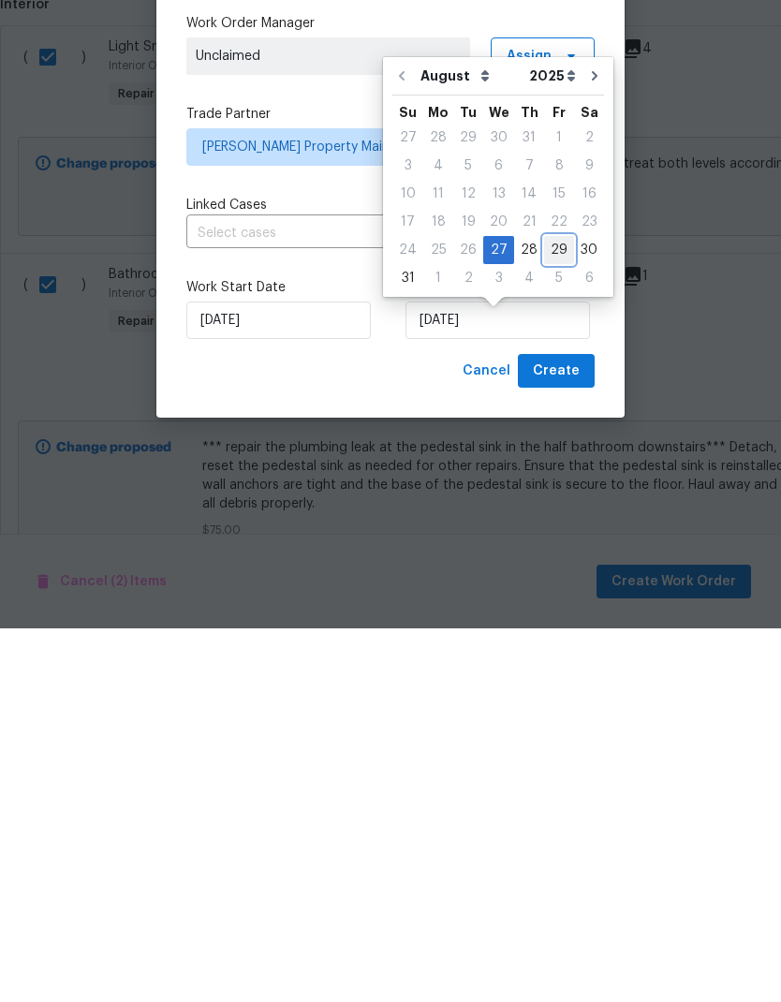
click at [550, 610] on div "29" at bounding box center [559, 623] width 30 height 26
type input "8/29/2025"
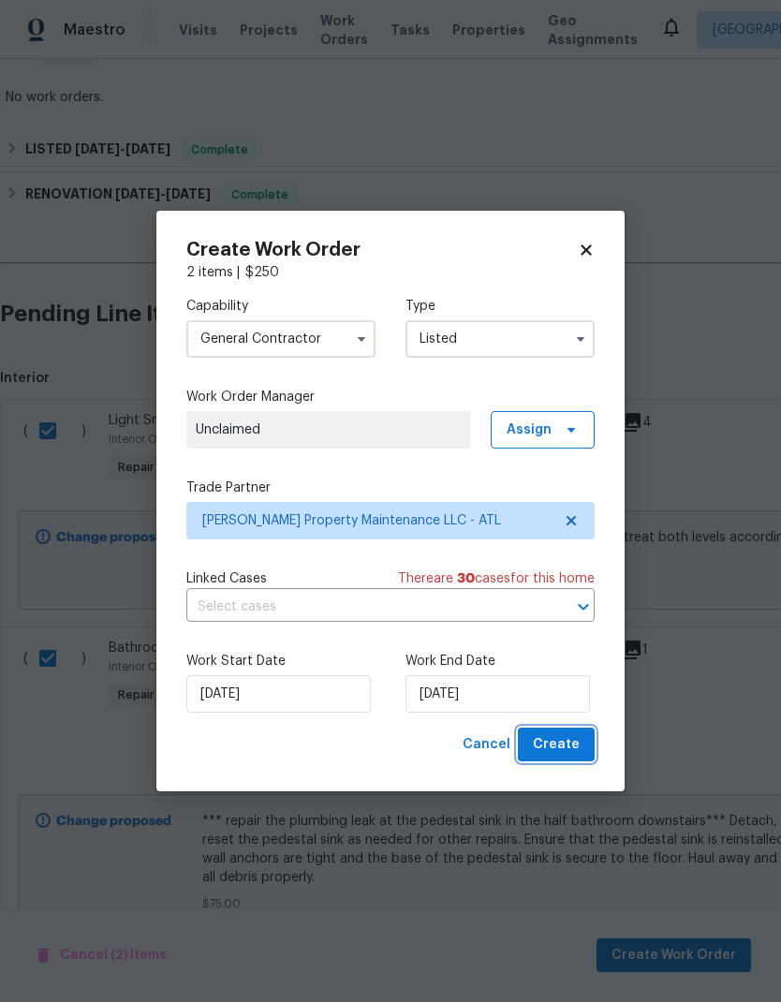
click at [569, 747] on span "Create" at bounding box center [556, 744] width 47 height 23
checkbox input "false"
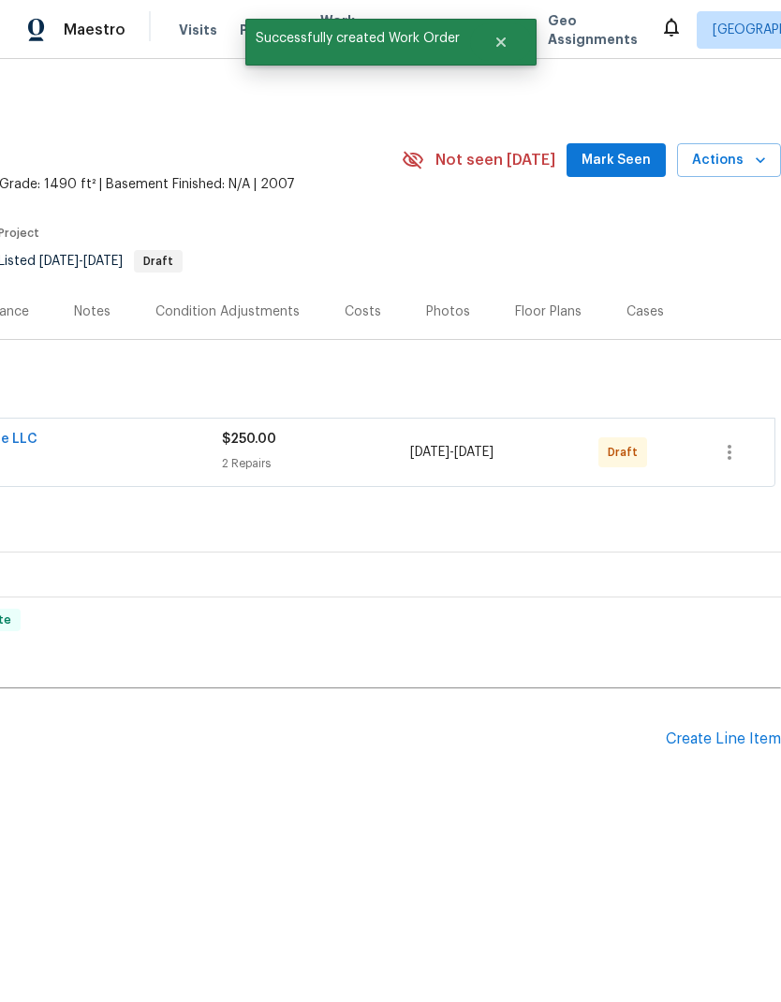
scroll to position [0, 277]
click at [735, 463] on button "button" at bounding box center [729, 452] width 45 height 45
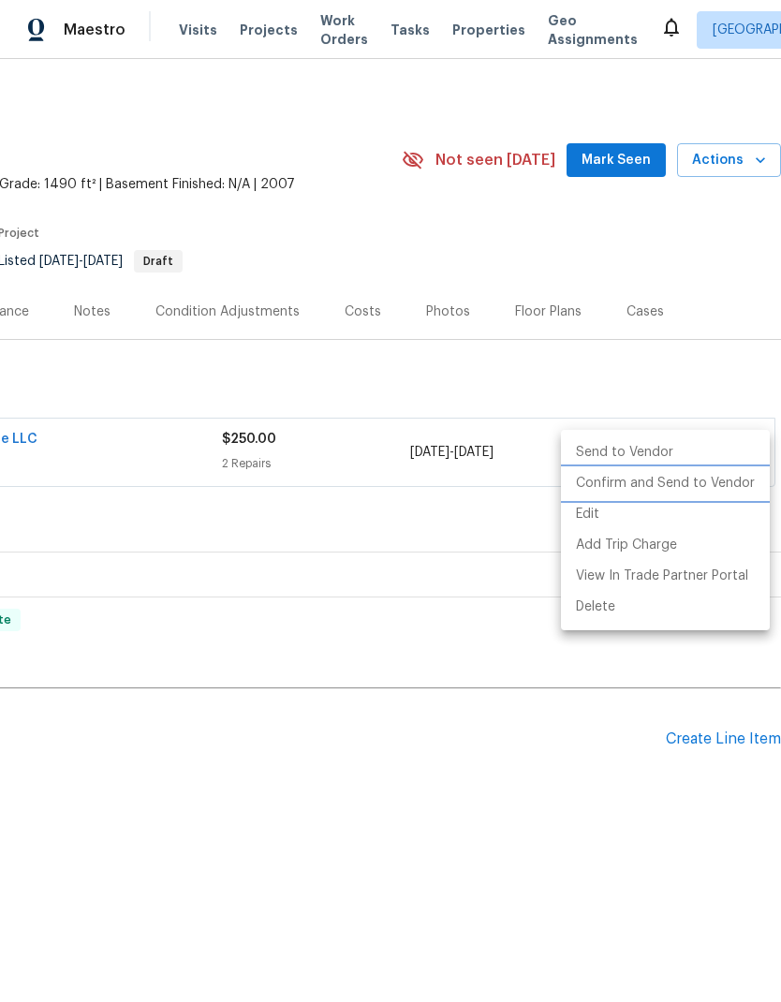
click at [697, 497] on li "Confirm and Send to Vendor" at bounding box center [665, 483] width 209 height 31
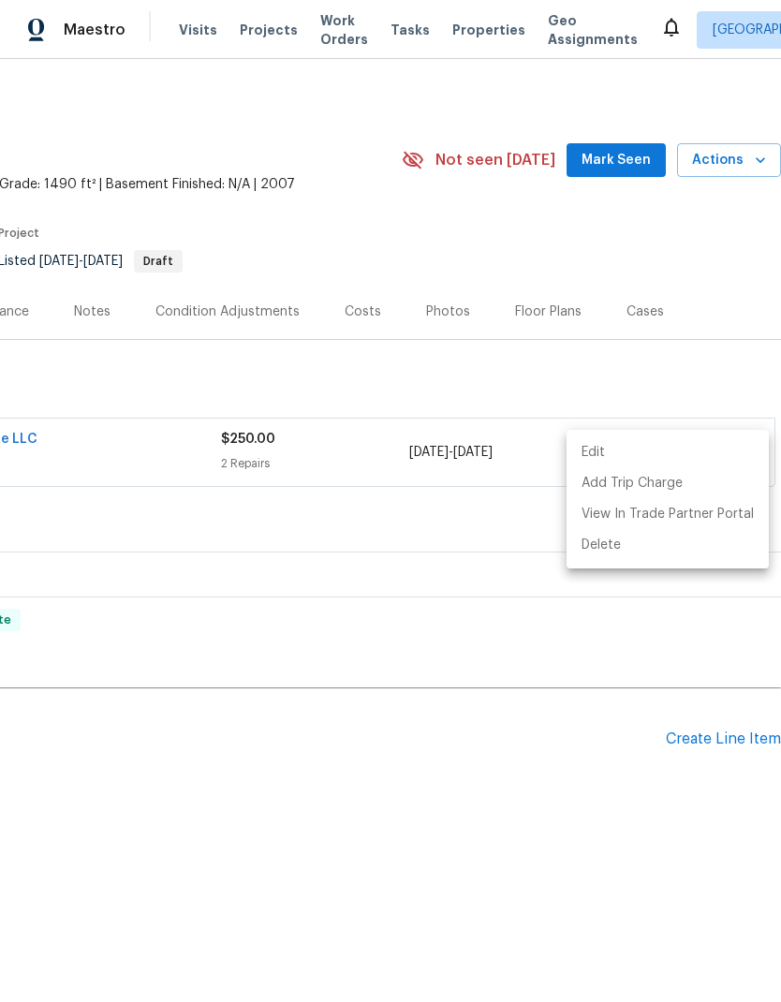
click at [620, 376] on div at bounding box center [390, 501] width 781 height 1002
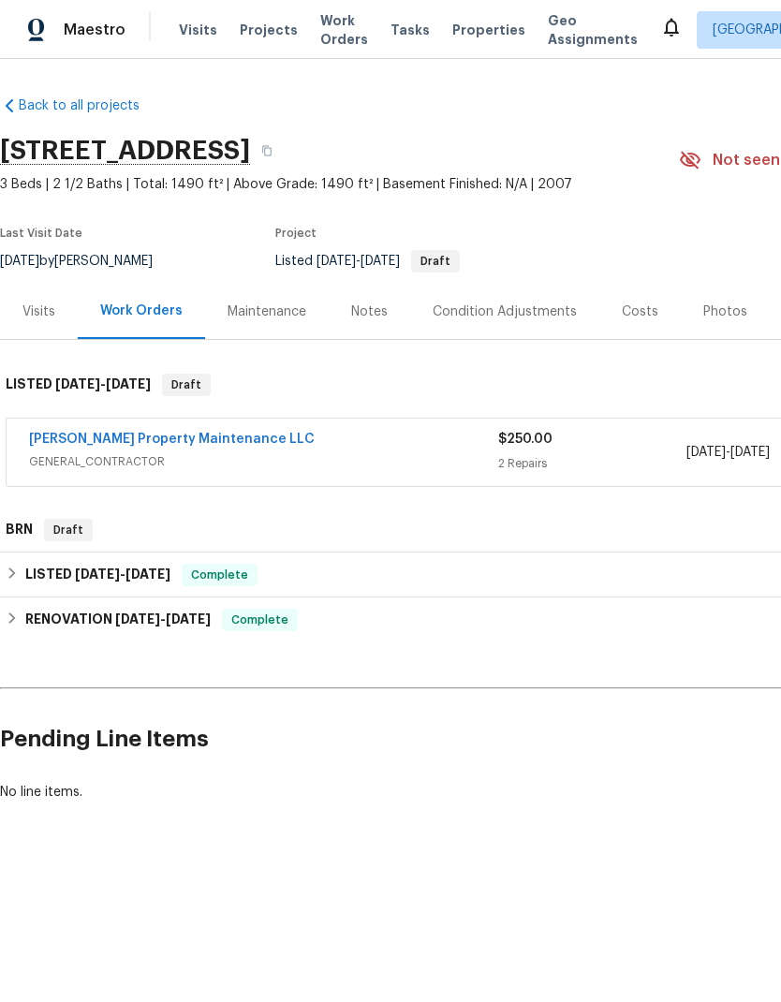
scroll to position [0, 0]
